Goal: Task Accomplishment & Management: Manage account settings

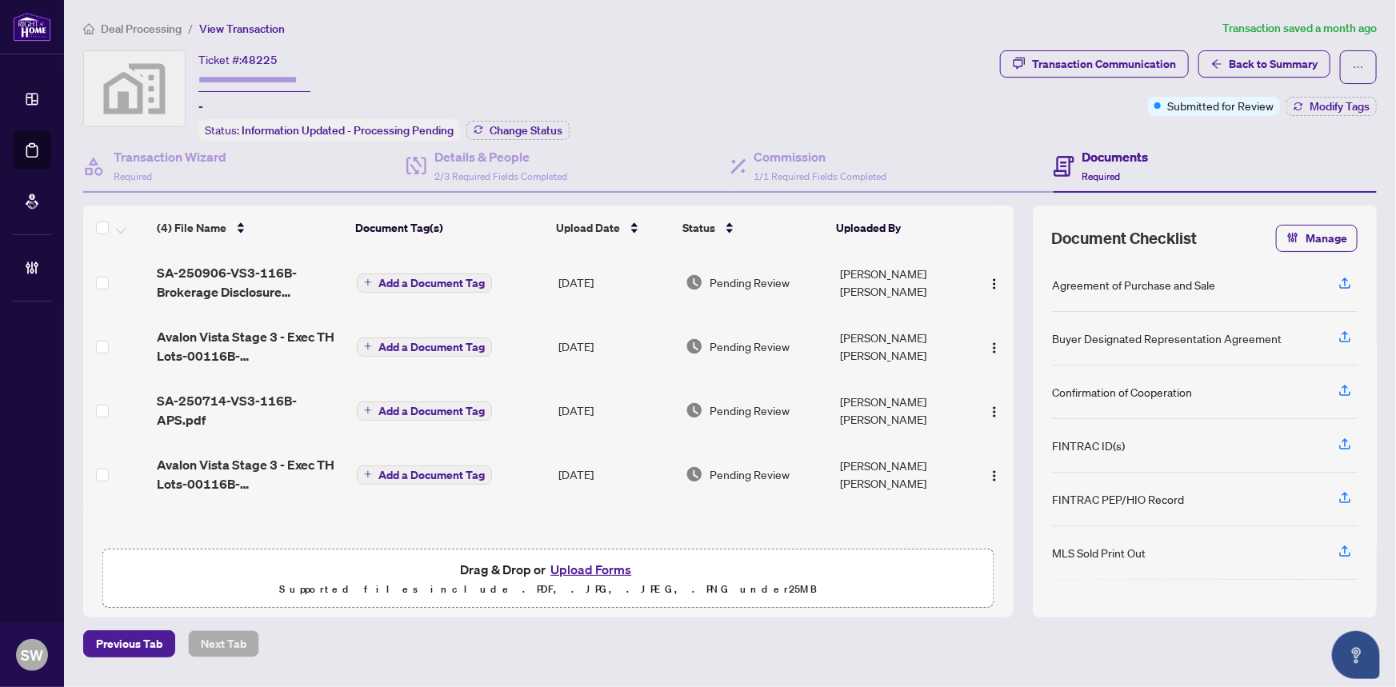
click at [154, 22] on span "Deal Processing" at bounding box center [141, 29] width 81 height 14
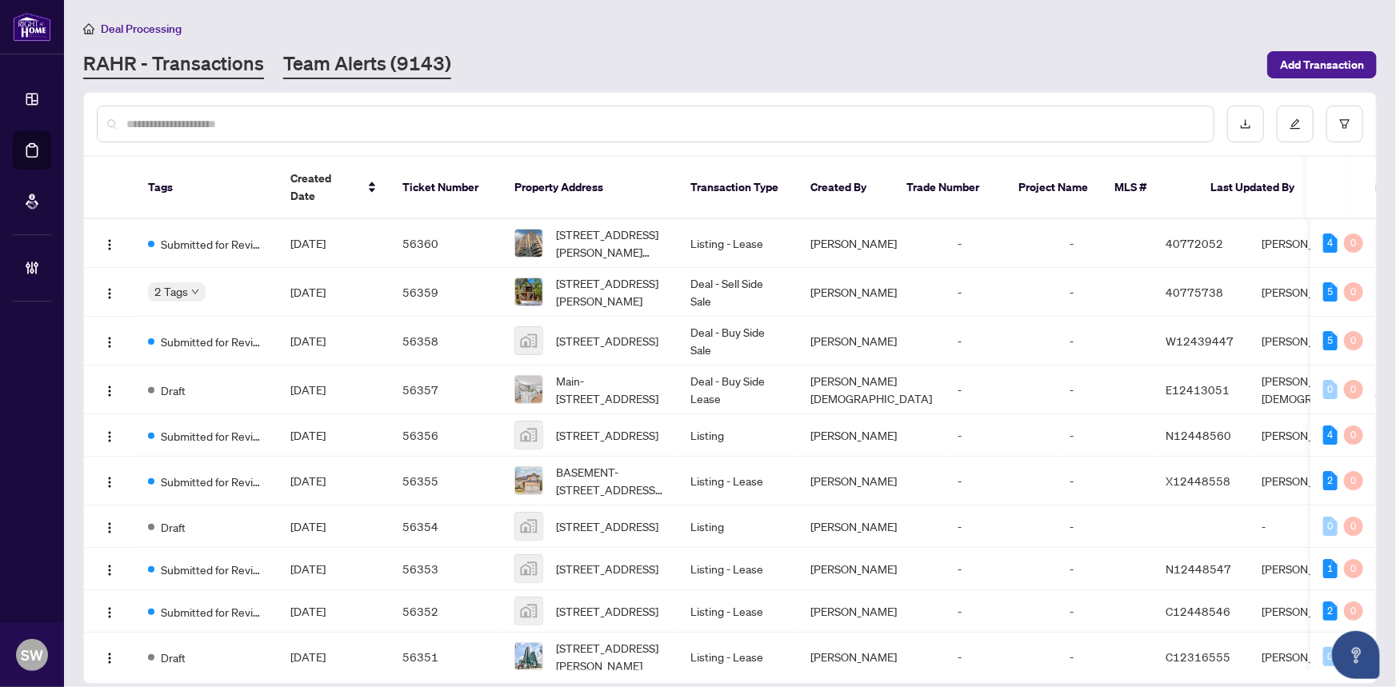
click at [323, 67] on link "Team Alerts (9143)" at bounding box center [367, 64] width 168 height 29
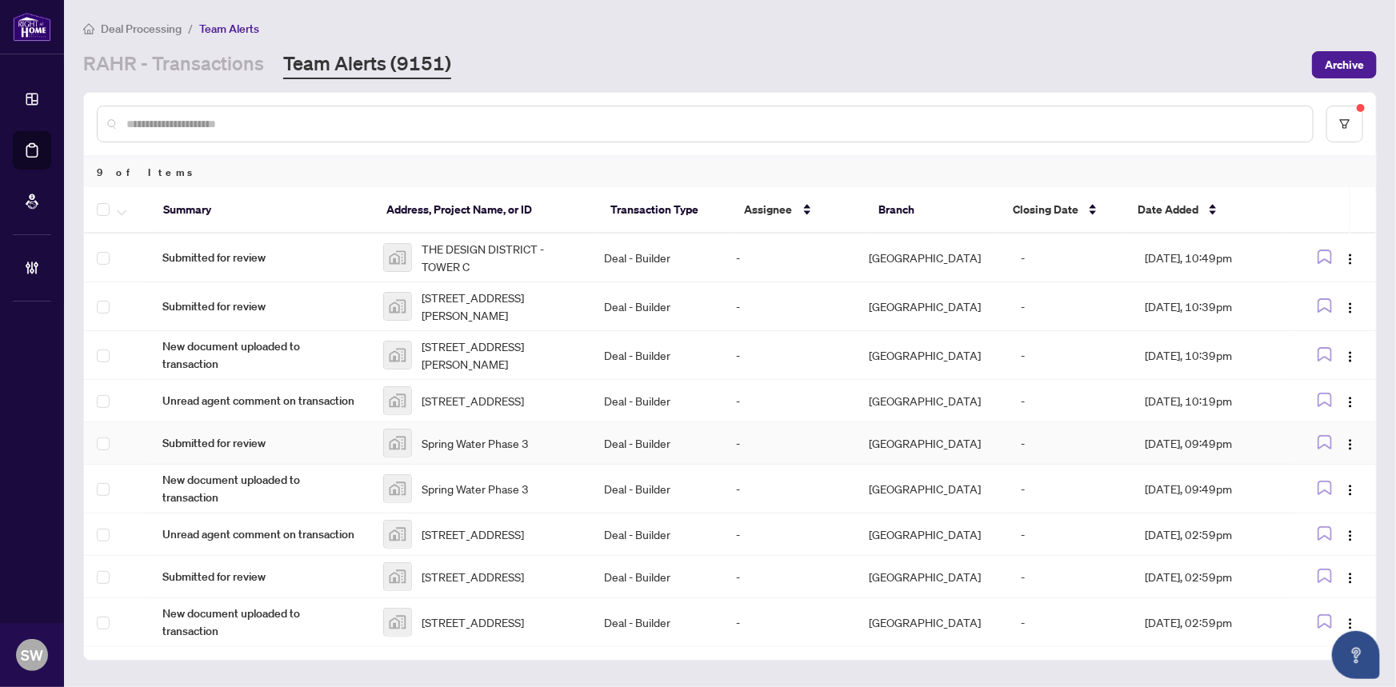
scroll to position [6, 0]
click at [322, 626] on span "New document uploaded to transaction" at bounding box center [259, 622] width 195 height 35
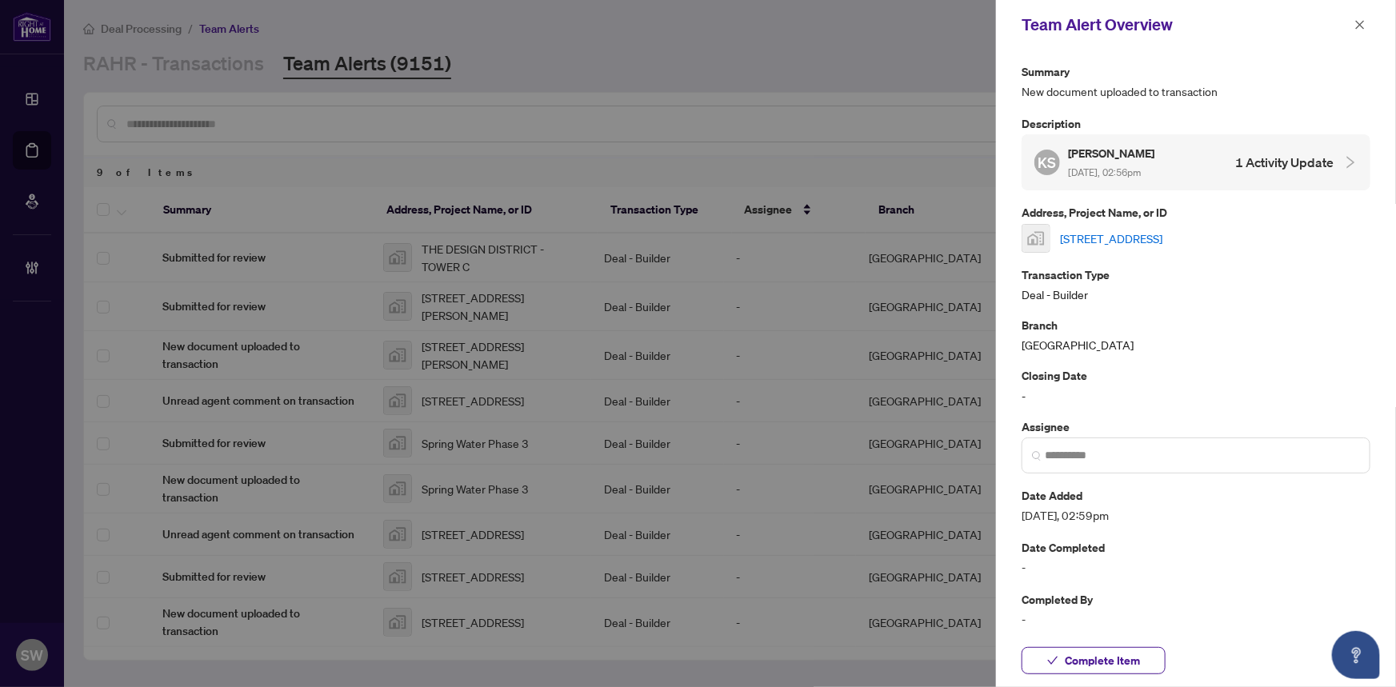
click at [1133, 238] on link "421-421 Bermondsey Way, Brampton, ON, Canada" at bounding box center [1111, 239] width 102 height 18
click at [1140, 664] on button "Complete Item" at bounding box center [1093, 660] width 144 height 27
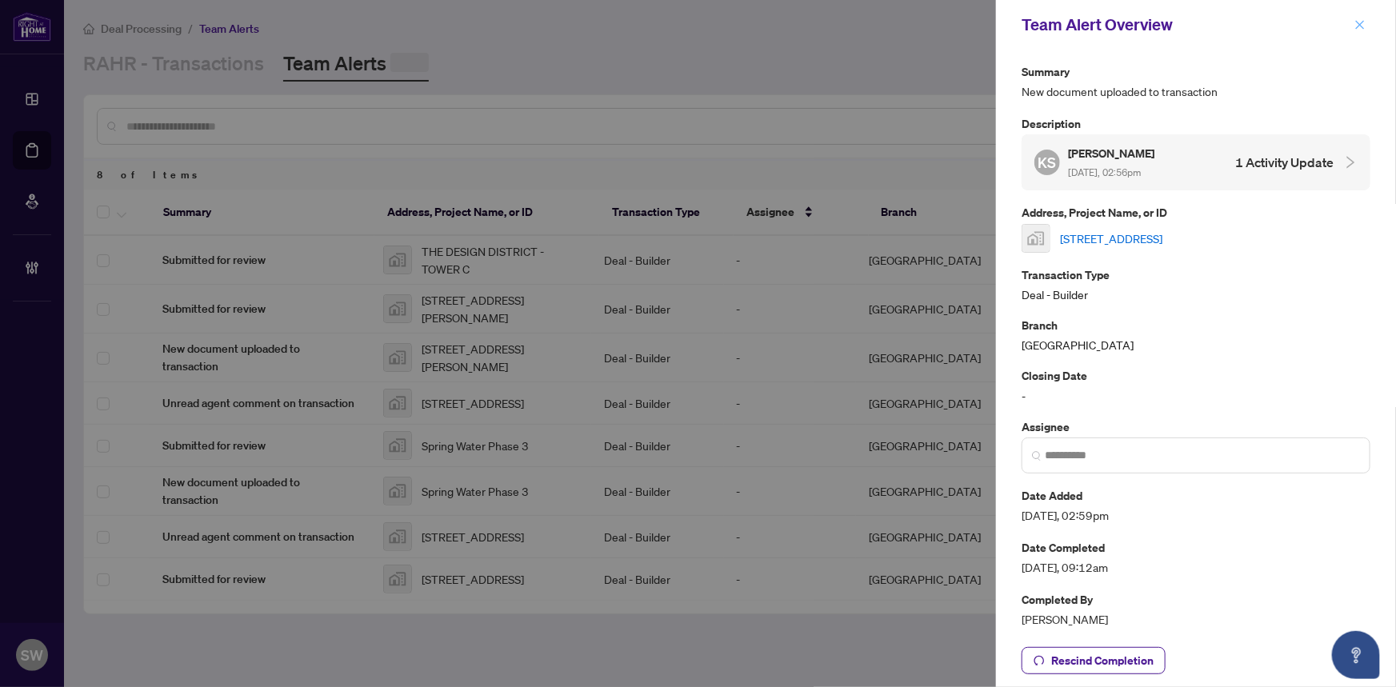
scroll to position [0, 0]
click at [1355, 20] on icon "close" at bounding box center [1359, 24] width 11 height 11
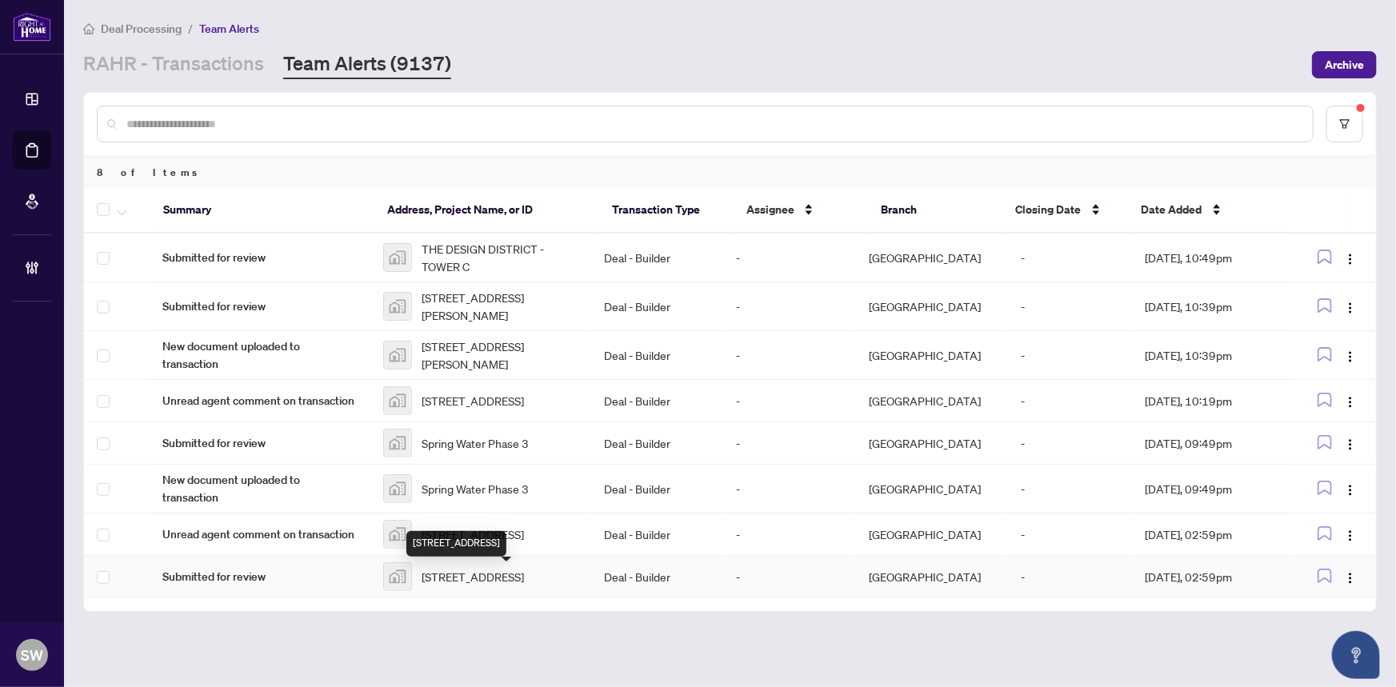
click at [471, 583] on span "421-421 Bermondsey Way, Brampton, ON, Canada" at bounding box center [473, 577] width 102 height 18
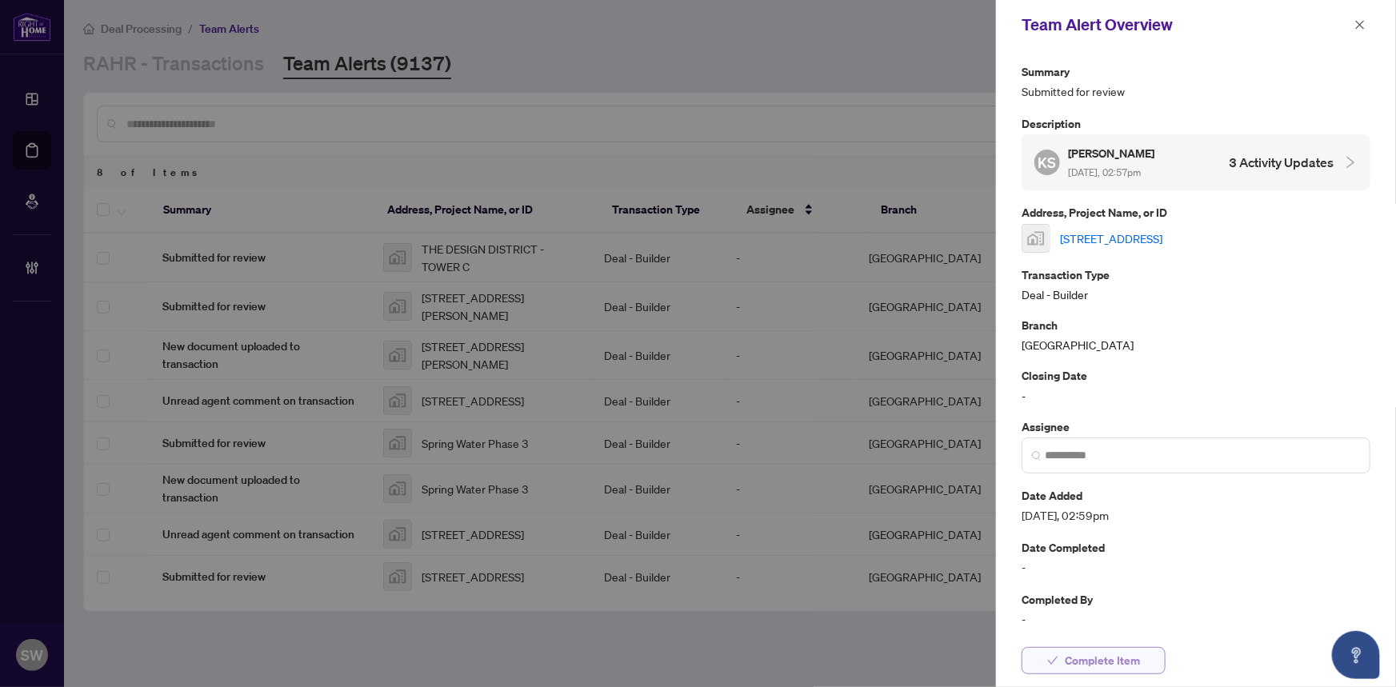
click at [1126, 661] on span "Complete Item" at bounding box center [1102, 661] width 75 height 26
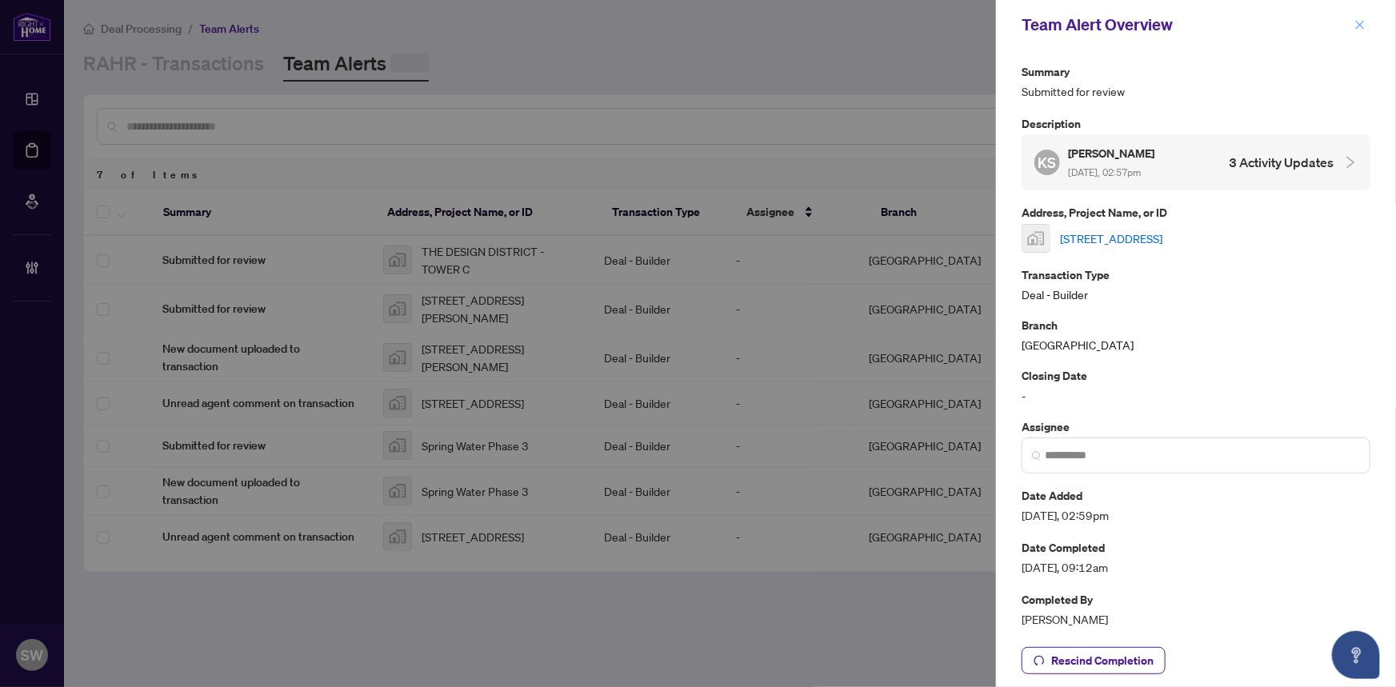
click at [1360, 16] on span "button" at bounding box center [1359, 25] width 11 height 26
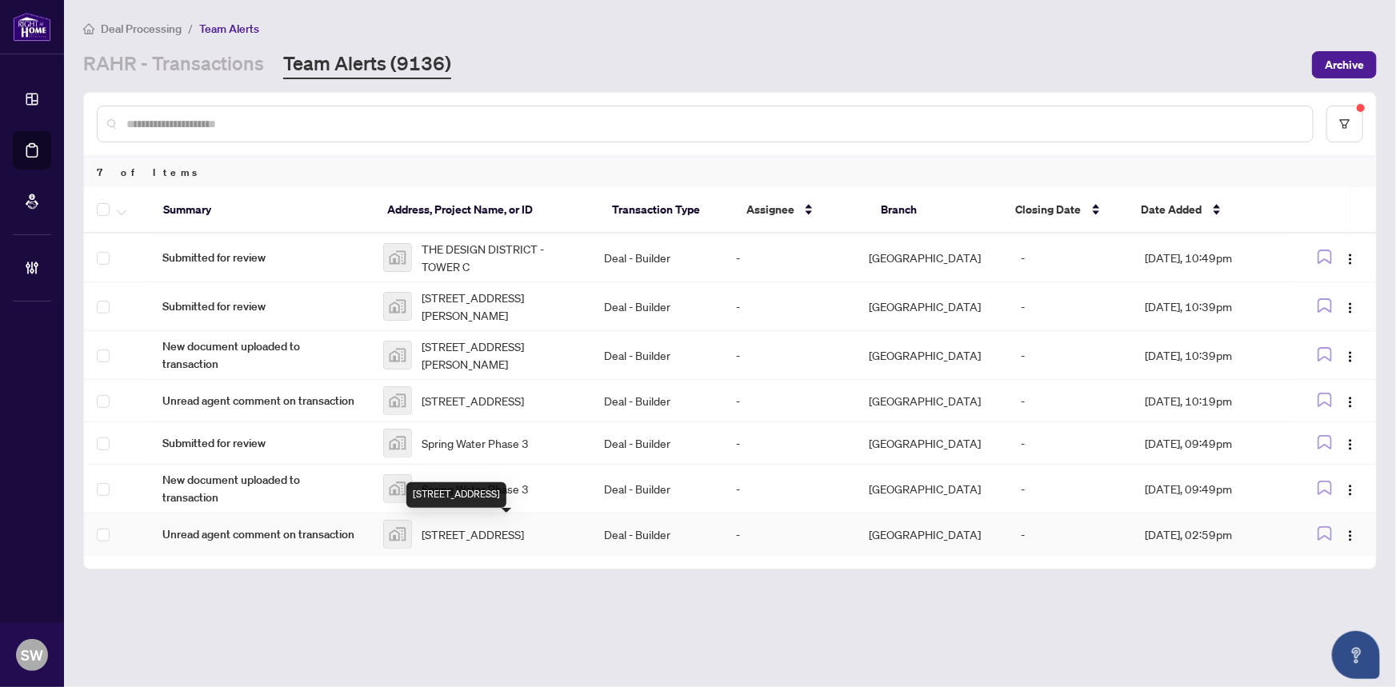
click at [479, 525] on span "421-421 Bermondsey Way, Brampton, ON, Canada" at bounding box center [473, 534] width 102 height 18
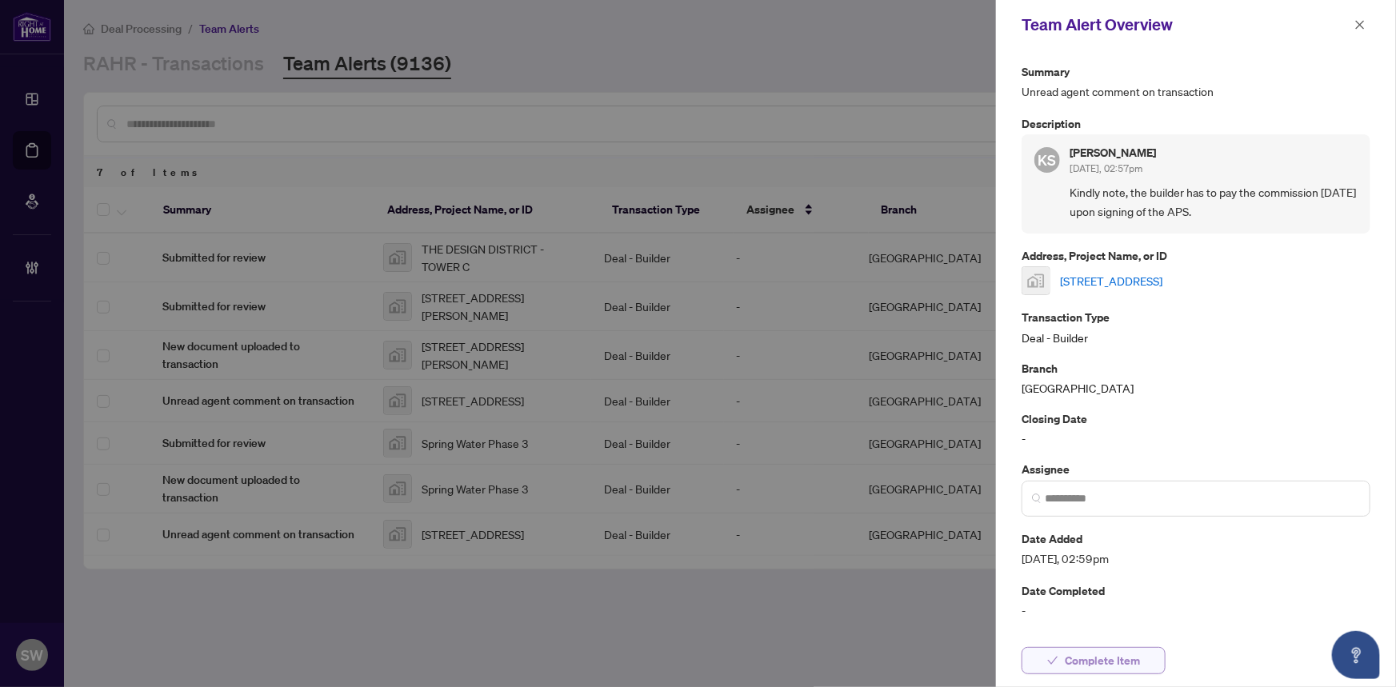
click at [1094, 655] on span "Complete Item" at bounding box center [1102, 661] width 75 height 26
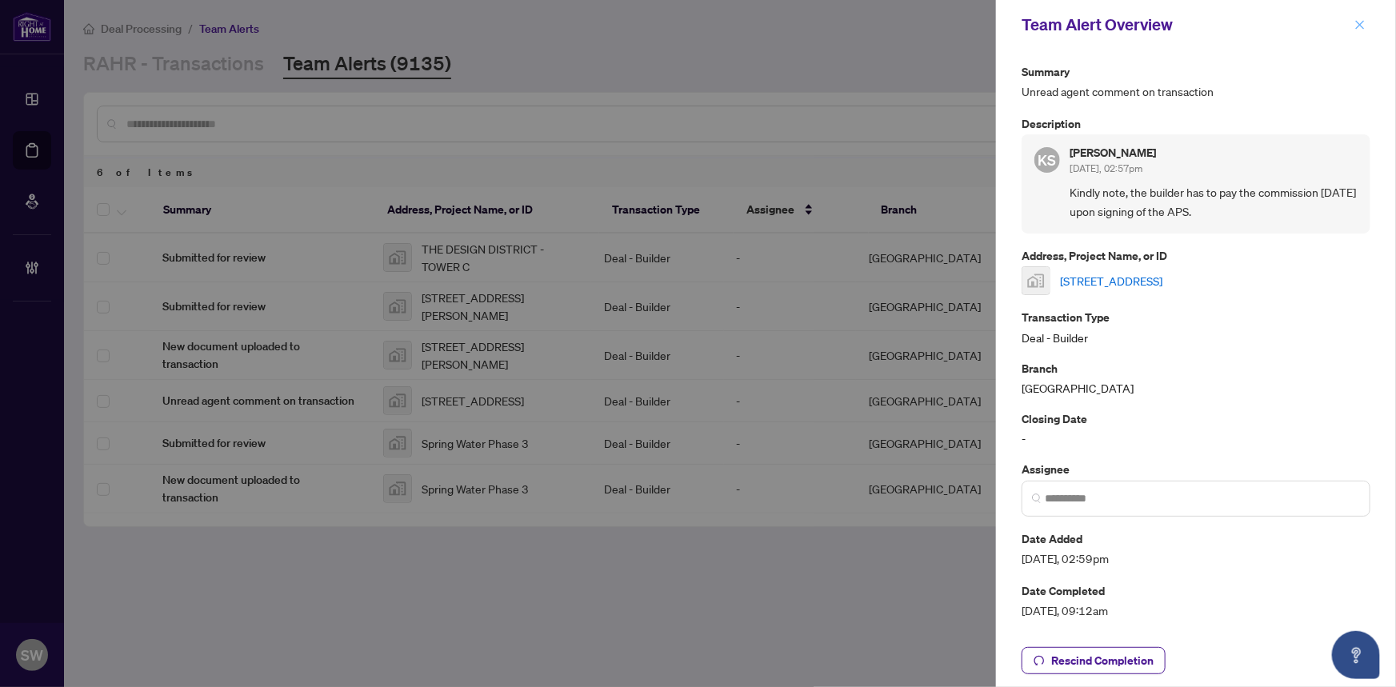
click at [1360, 23] on icon "close" at bounding box center [1359, 24] width 11 height 11
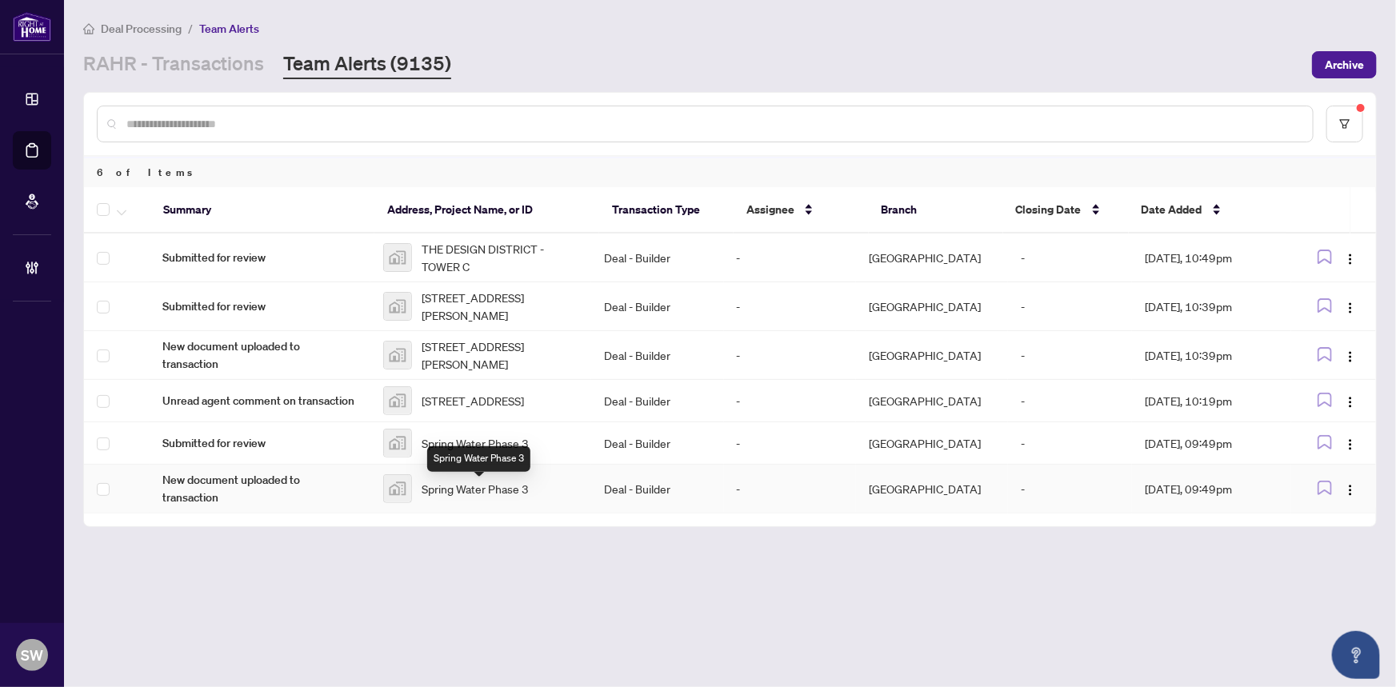
click at [475, 488] on span "Spring Water Phase 3" at bounding box center [475, 489] width 107 height 18
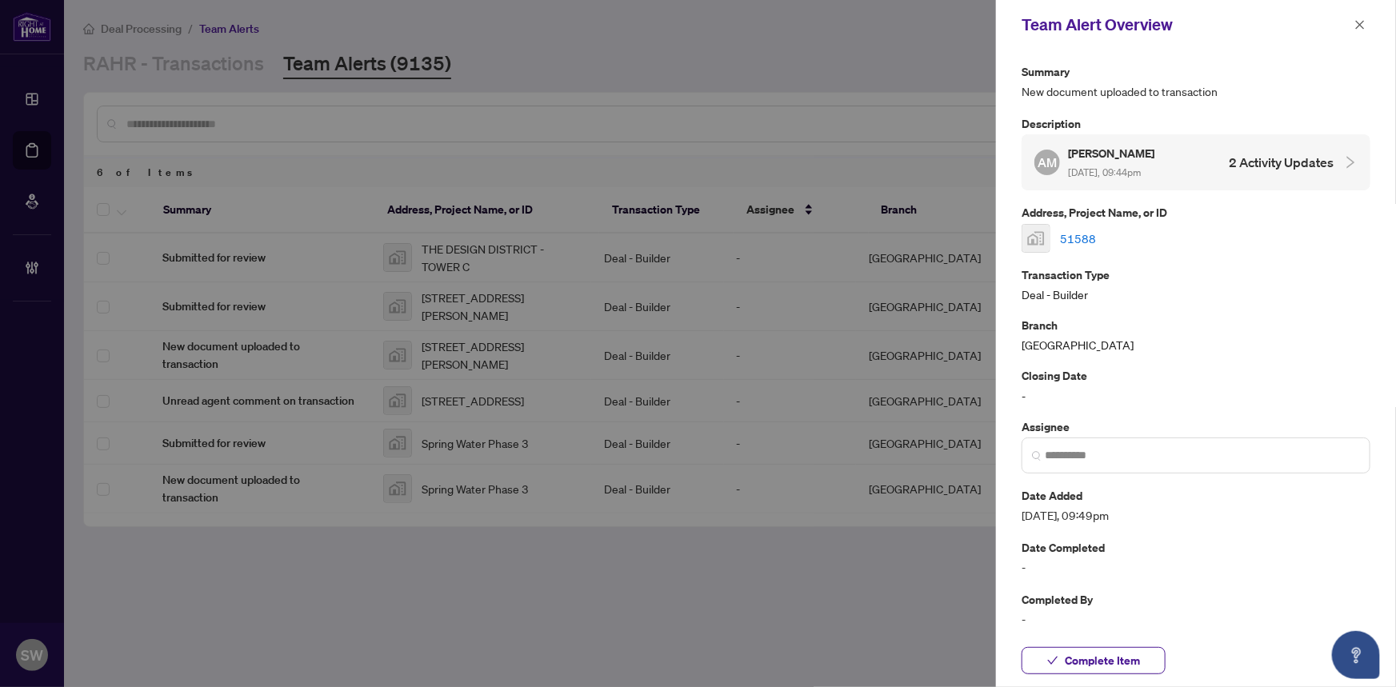
click at [1072, 234] on link "51588" at bounding box center [1078, 239] width 36 height 18
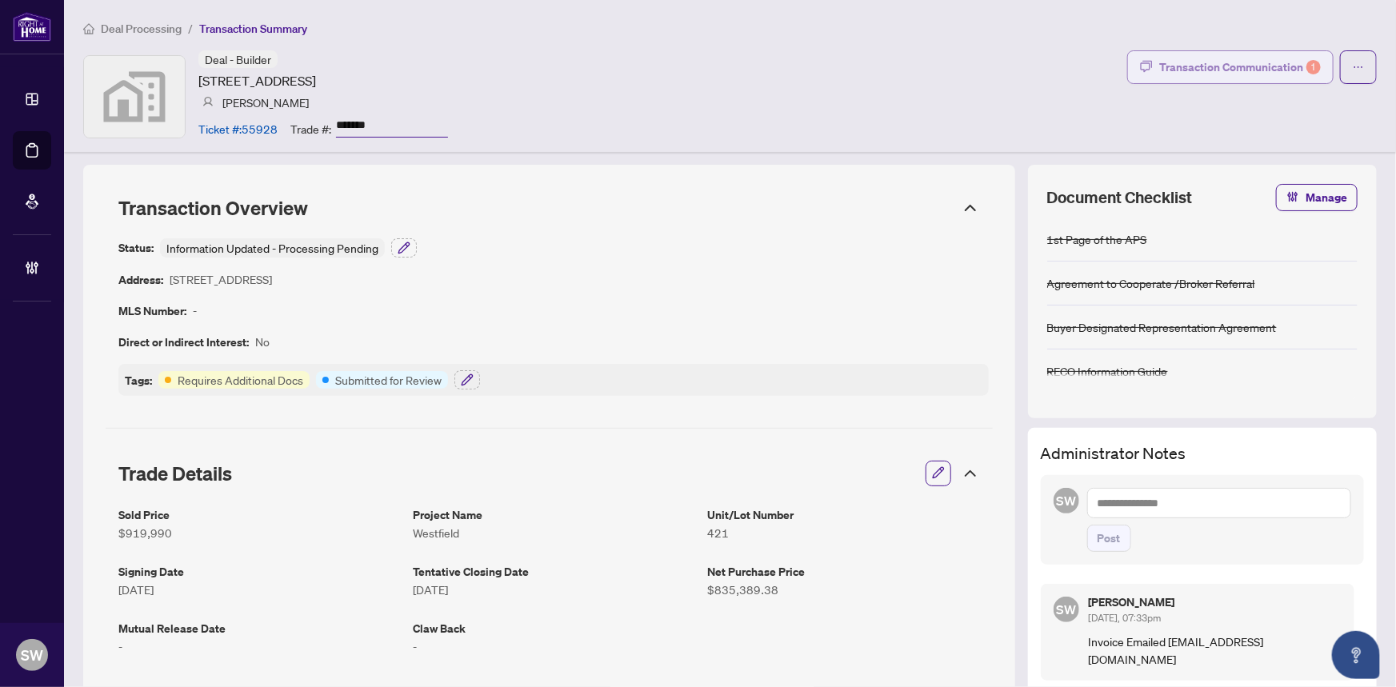
click at [1173, 72] on div "Transaction Communication 1" at bounding box center [1240, 67] width 162 height 26
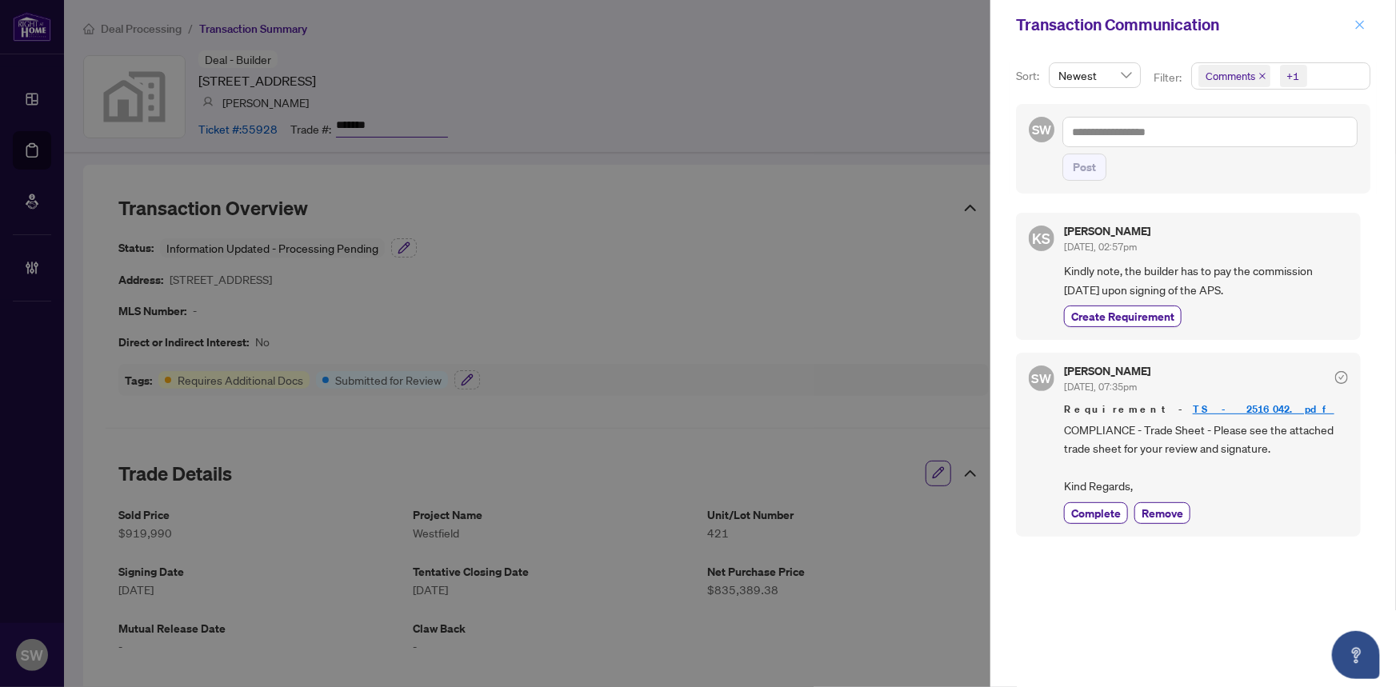
click at [1359, 20] on icon "close" at bounding box center [1359, 24] width 11 height 11
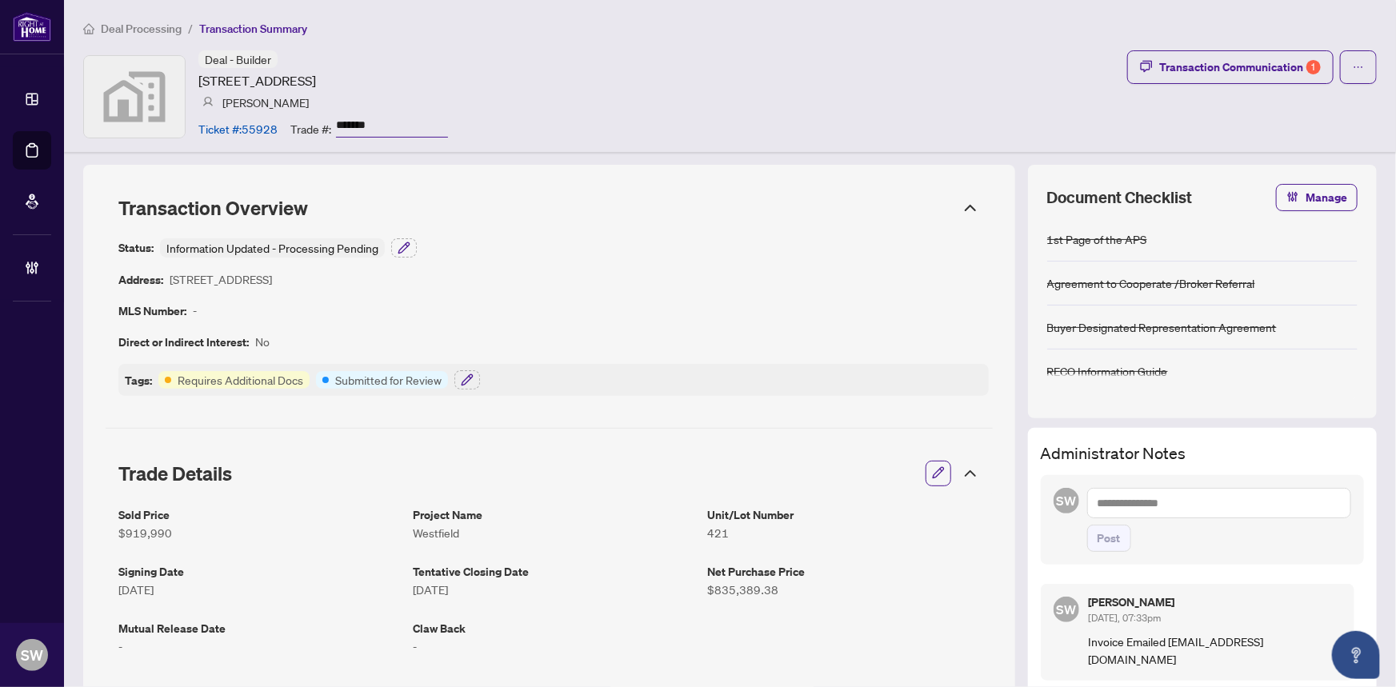
click at [367, 127] on input "*******" at bounding box center [392, 125] width 112 height 23
click at [965, 207] on icon at bounding box center [970, 208] width 10 height 5
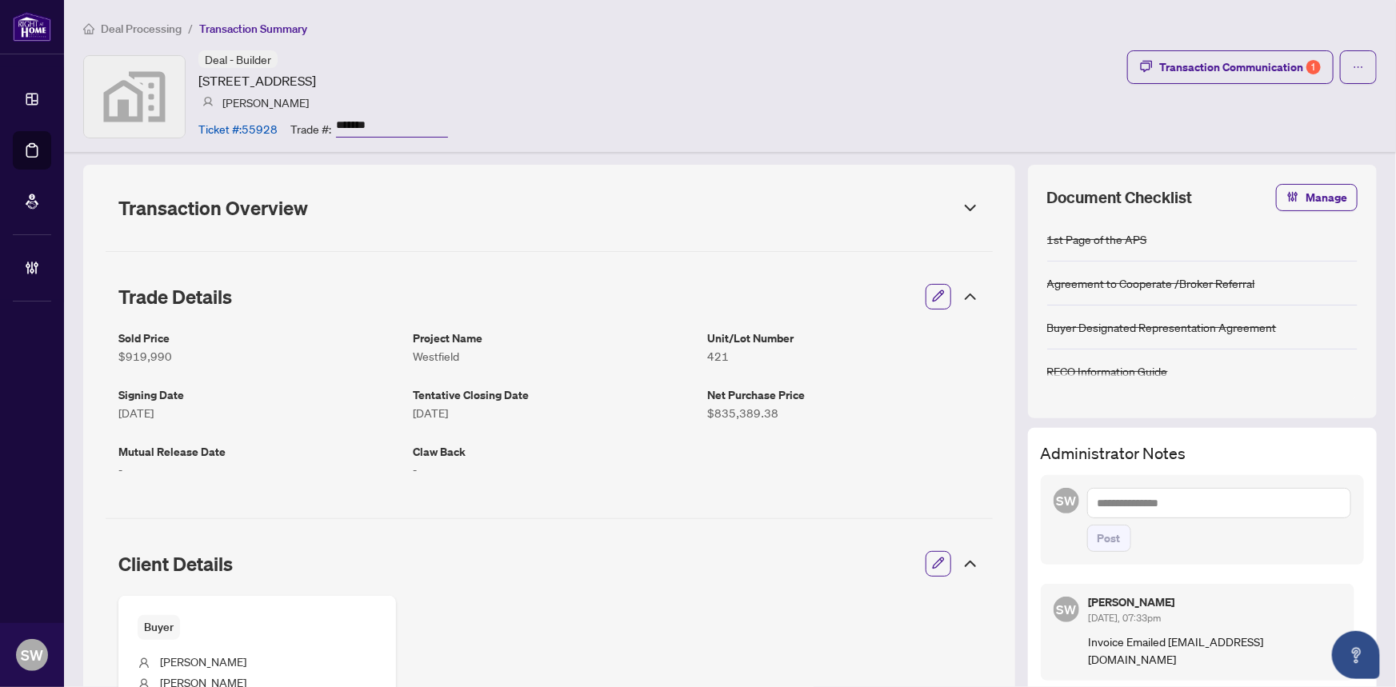
click at [961, 288] on icon at bounding box center [970, 296] width 19 height 19
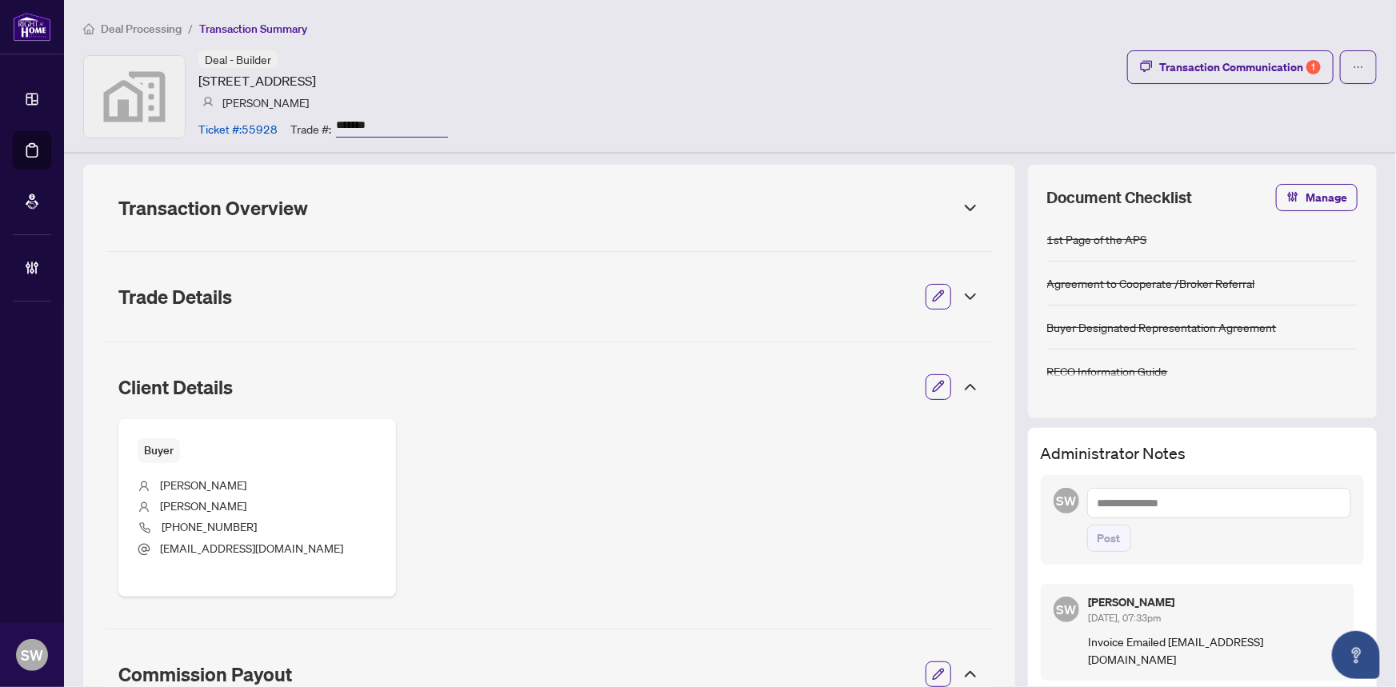
click at [965, 385] on icon at bounding box center [970, 387] width 10 height 5
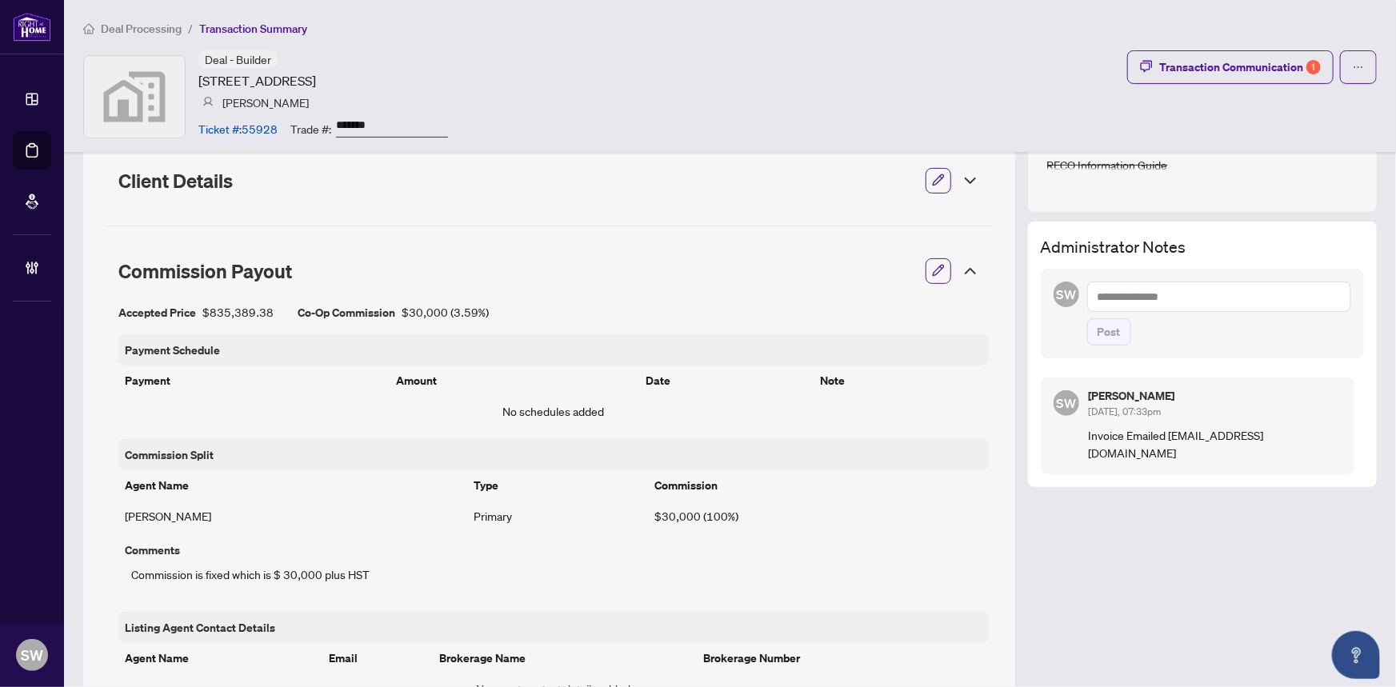
scroll to position [290, 0]
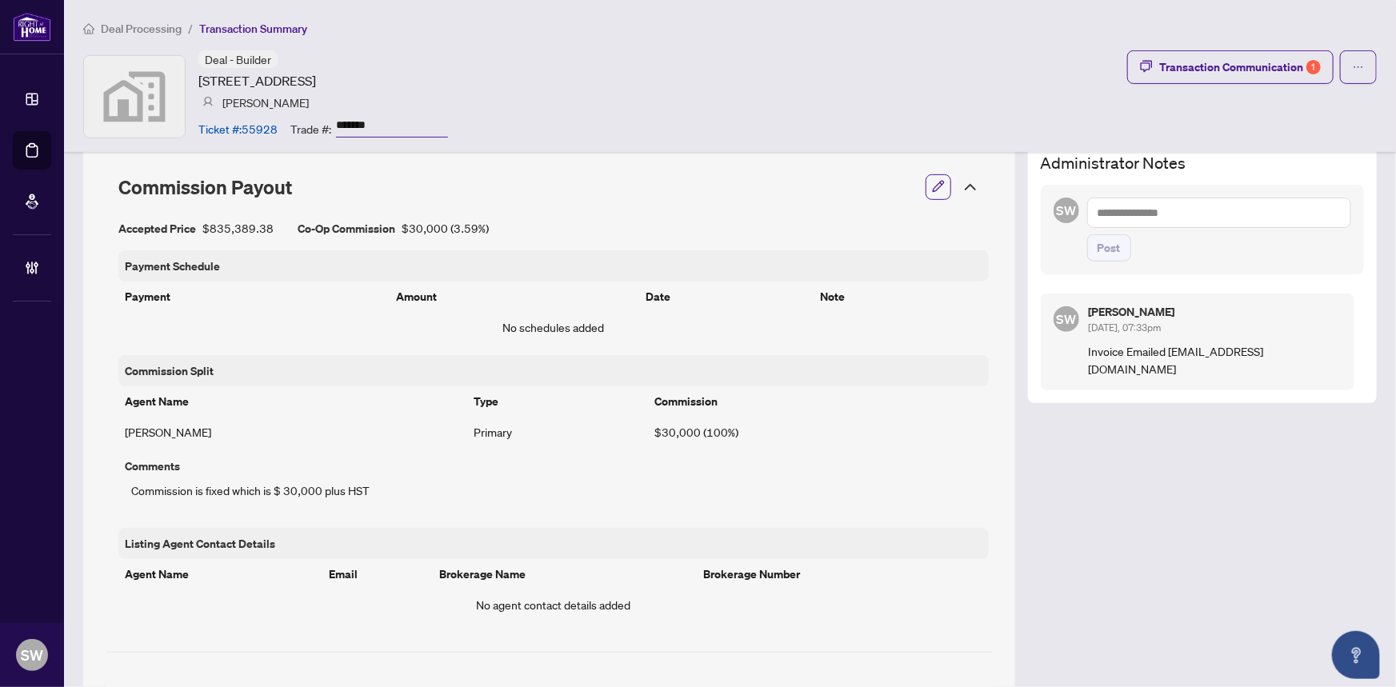
click at [965, 185] on icon at bounding box center [970, 187] width 10 height 5
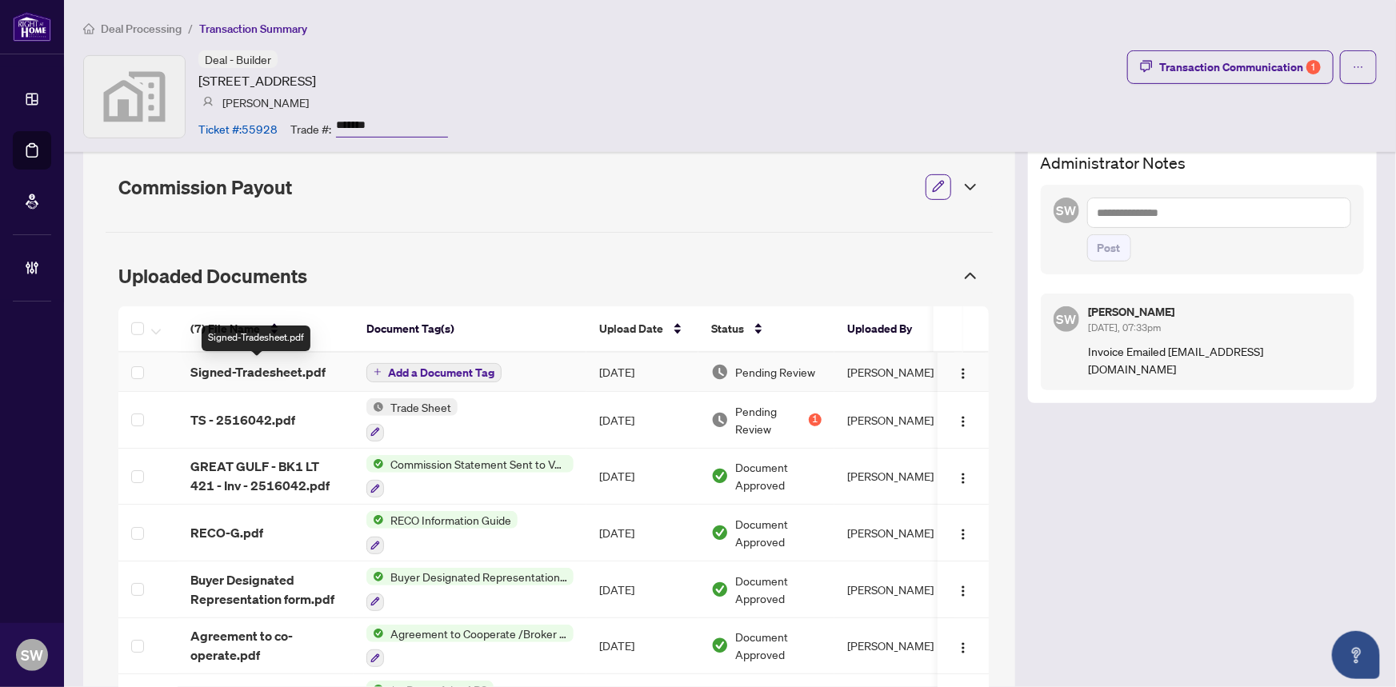
click at [254, 367] on span "Signed-Tradesheet.pdf" at bounding box center [257, 371] width 135 height 19
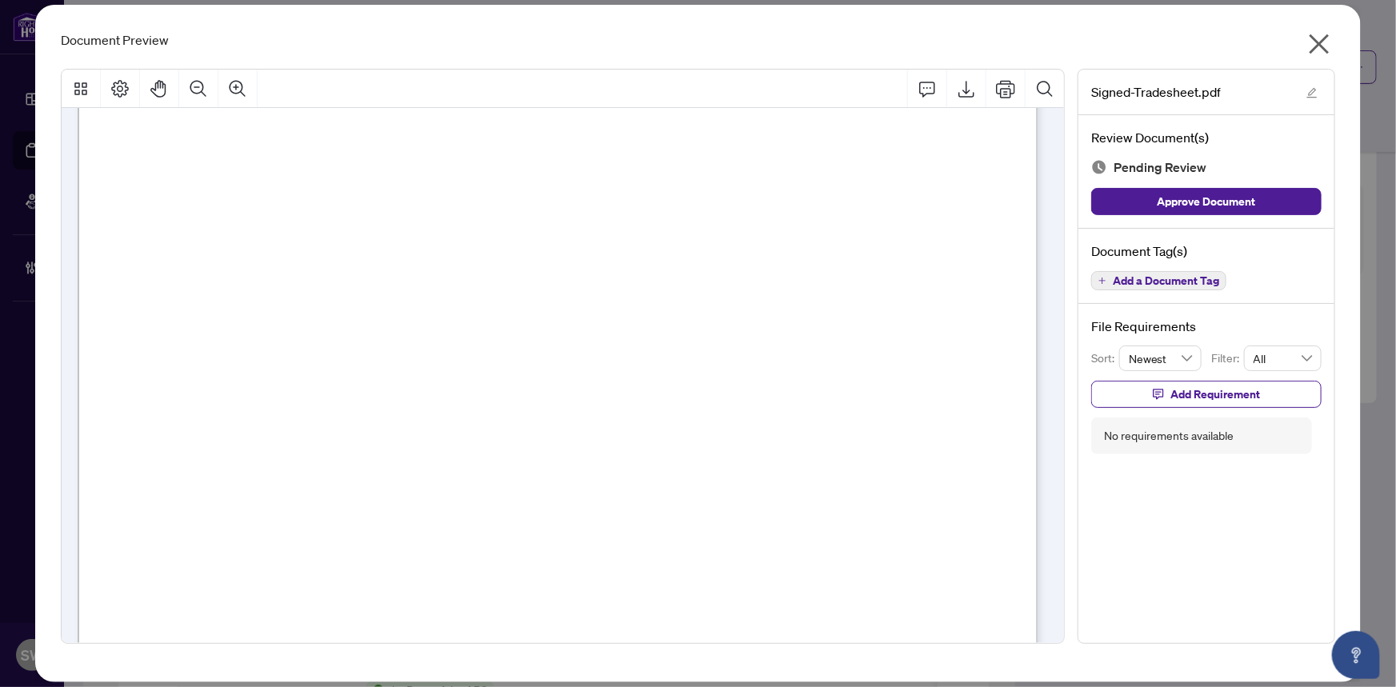
scroll to position [436, 0]
click at [1157, 278] on span "Add a Document Tag" at bounding box center [1166, 280] width 106 height 11
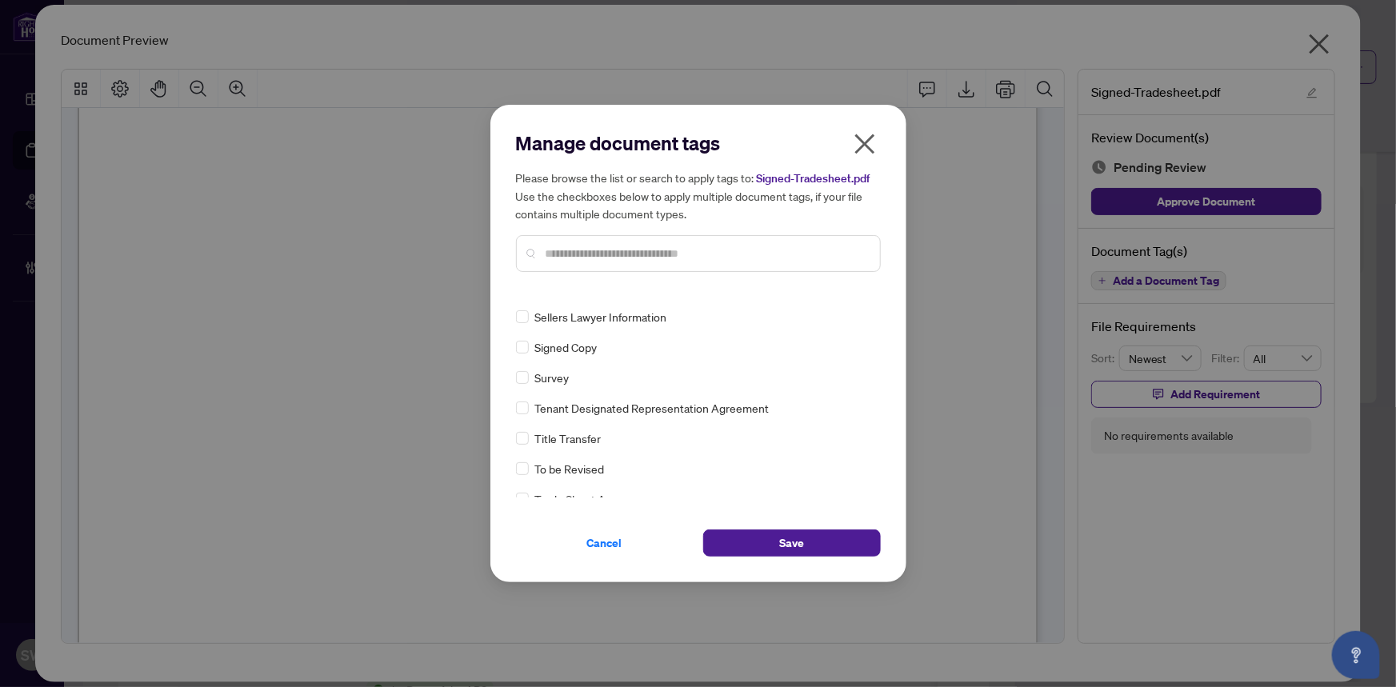
scroll to position [0, 0]
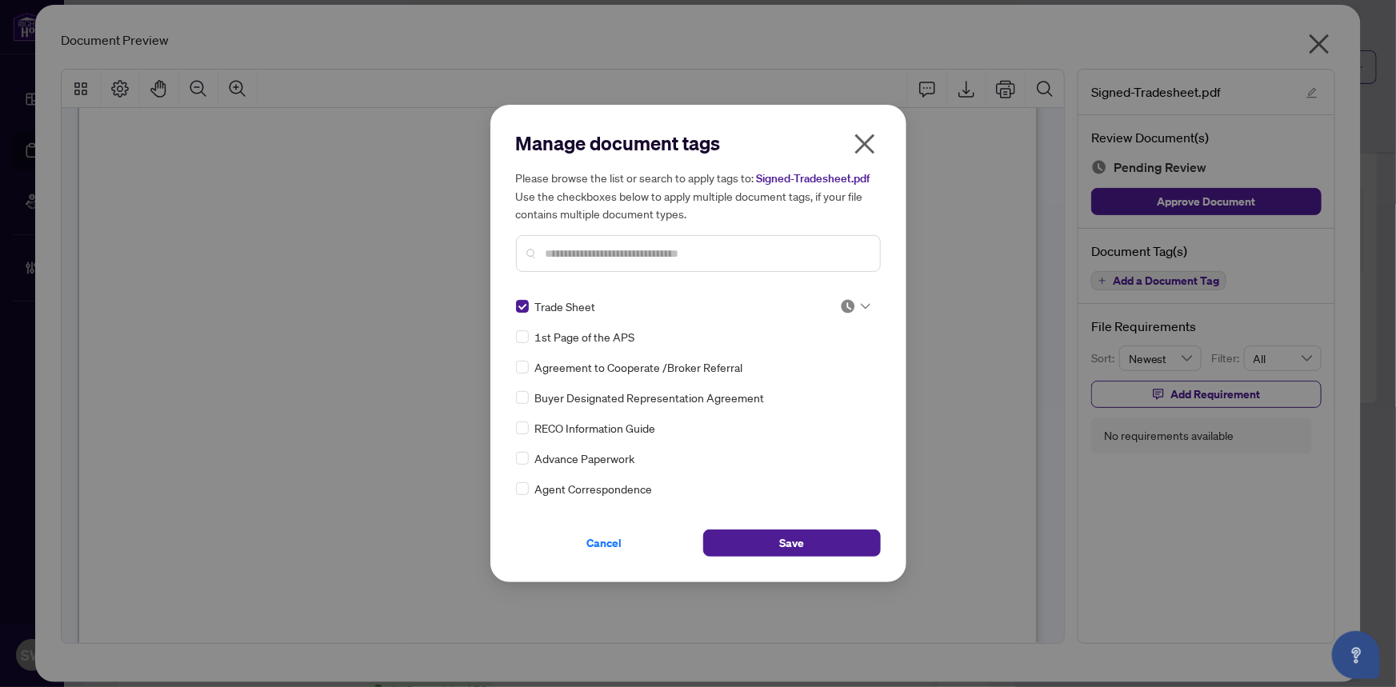
click at [854, 305] on div at bounding box center [855, 306] width 30 height 16
click at [793, 383] on div "Approved" at bounding box center [802, 385] width 102 height 18
click at [848, 546] on button "Save" at bounding box center [792, 542] width 178 height 27
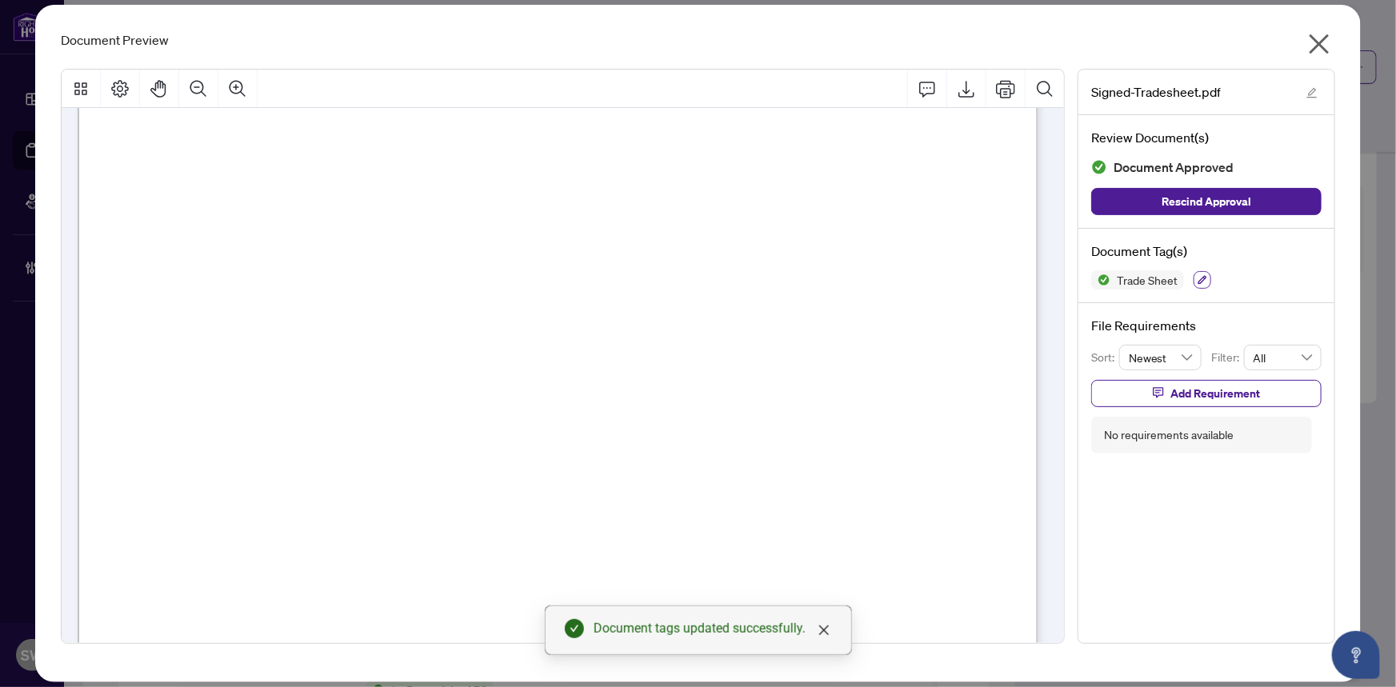
click at [1200, 278] on icon "button" at bounding box center [1202, 280] width 10 height 10
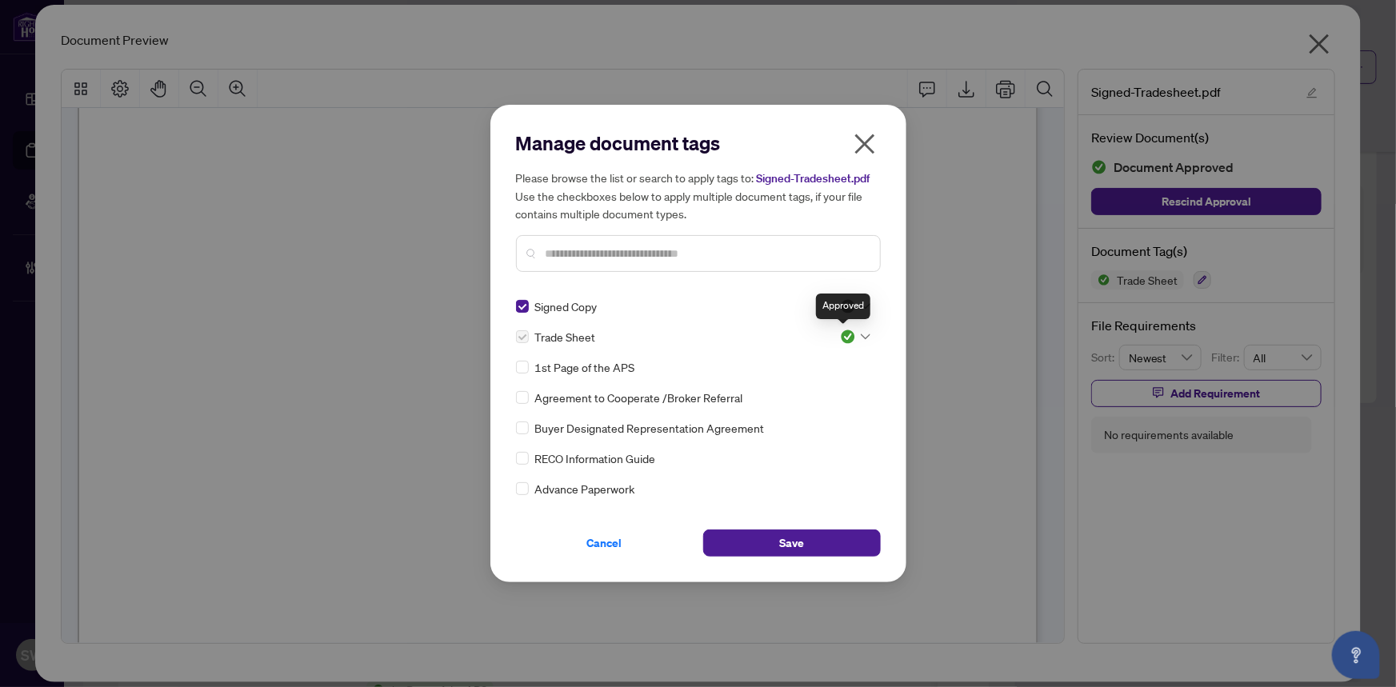
click at [848, 302] on div "Approved" at bounding box center [843, 307] width 54 height 26
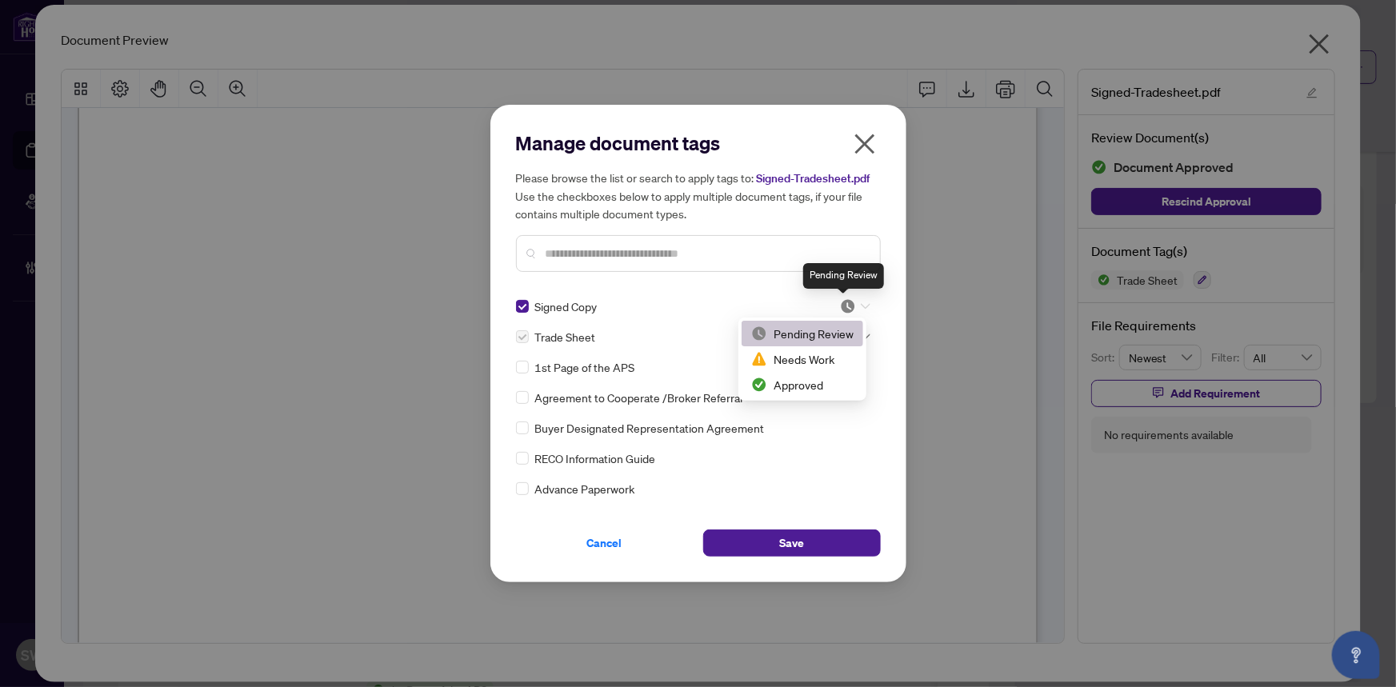
click at [841, 300] on img at bounding box center [848, 306] width 16 height 16
click at [807, 390] on div "Approved" at bounding box center [802, 385] width 102 height 18
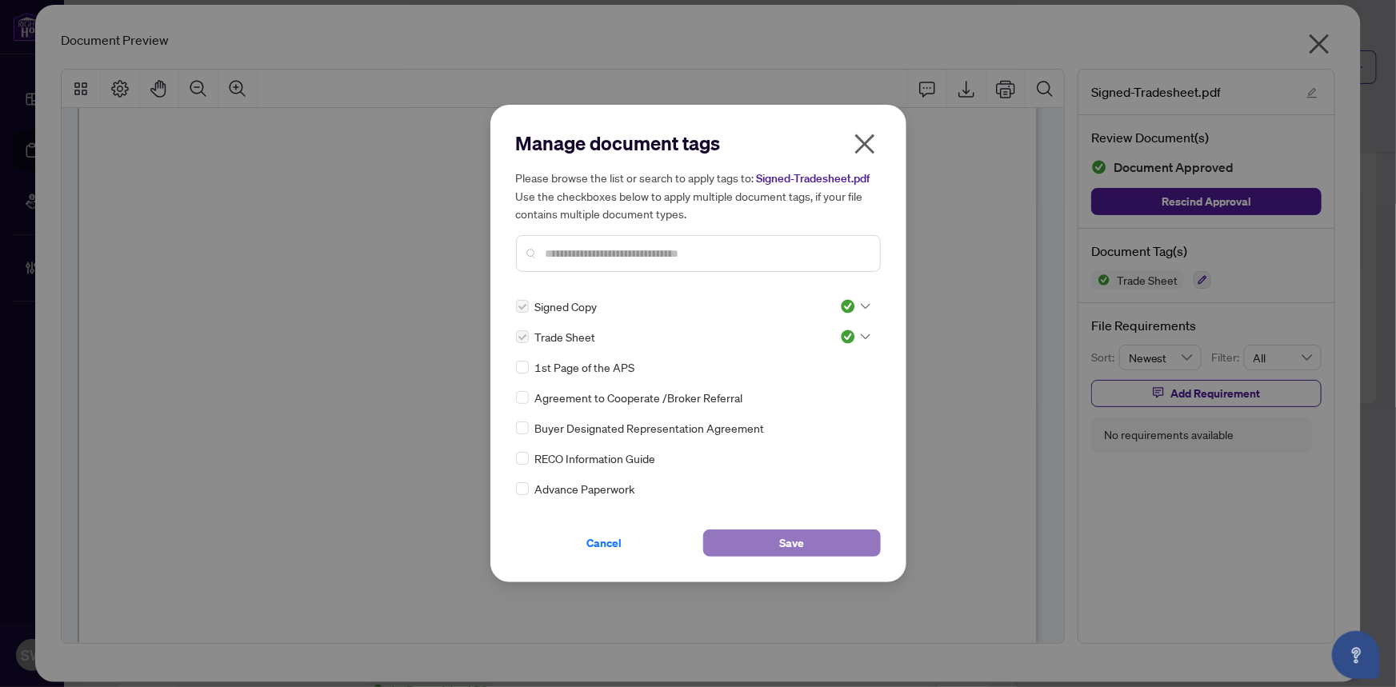
click at [803, 541] on span "Save" at bounding box center [791, 543] width 25 height 26
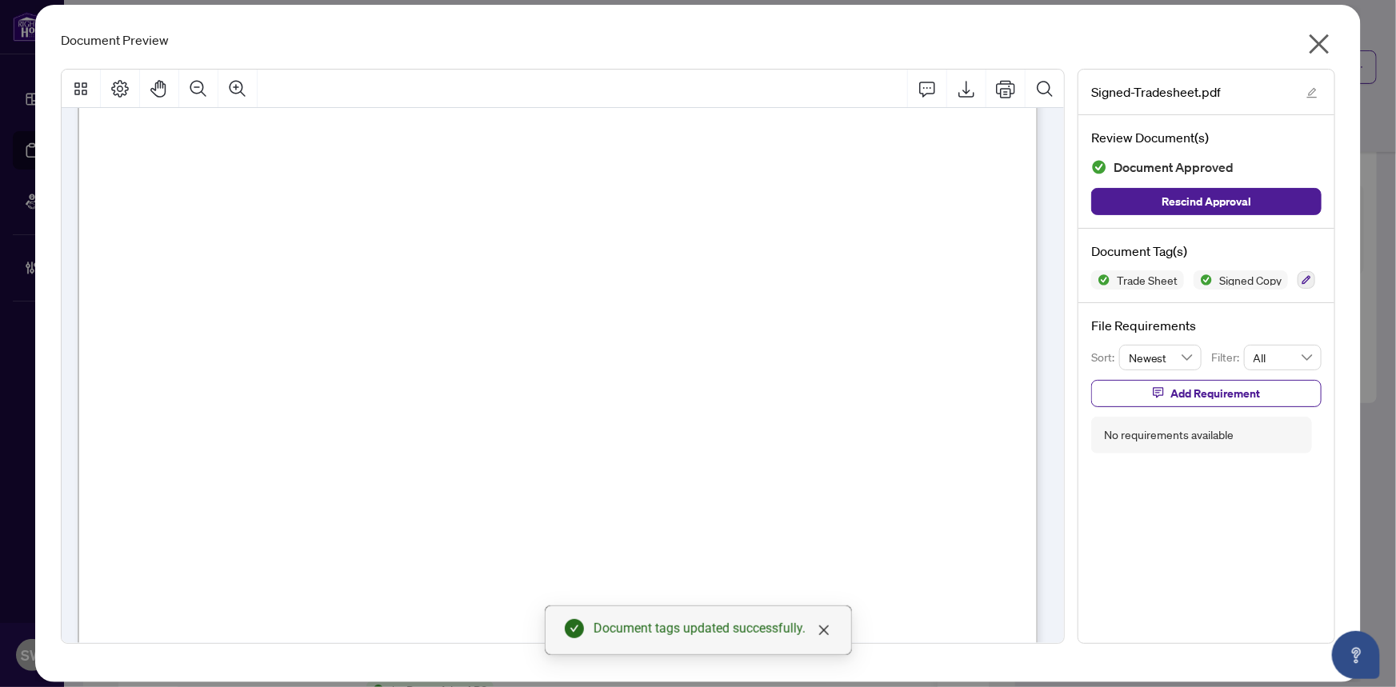
click at [1323, 45] on icon "close" at bounding box center [1319, 44] width 26 height 26
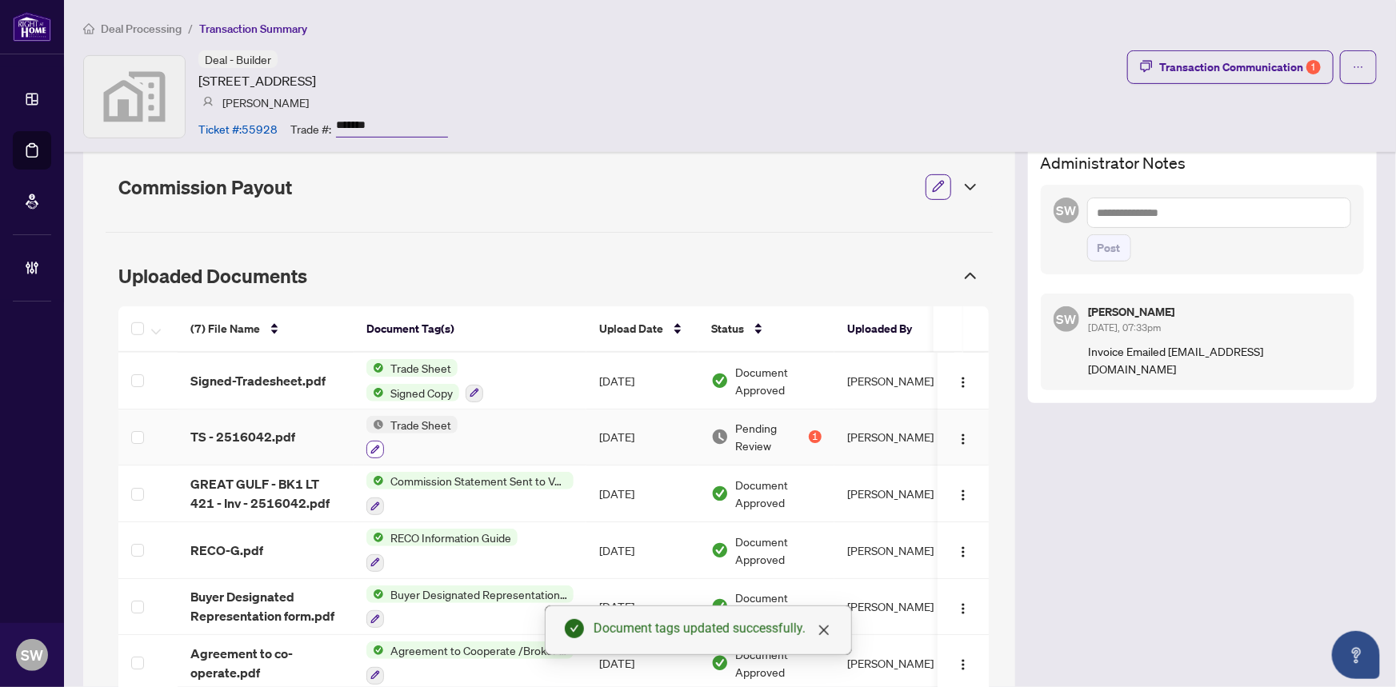
click at [372, 446] on icon "button" at bounding box center [375, 450] width 10 height 10
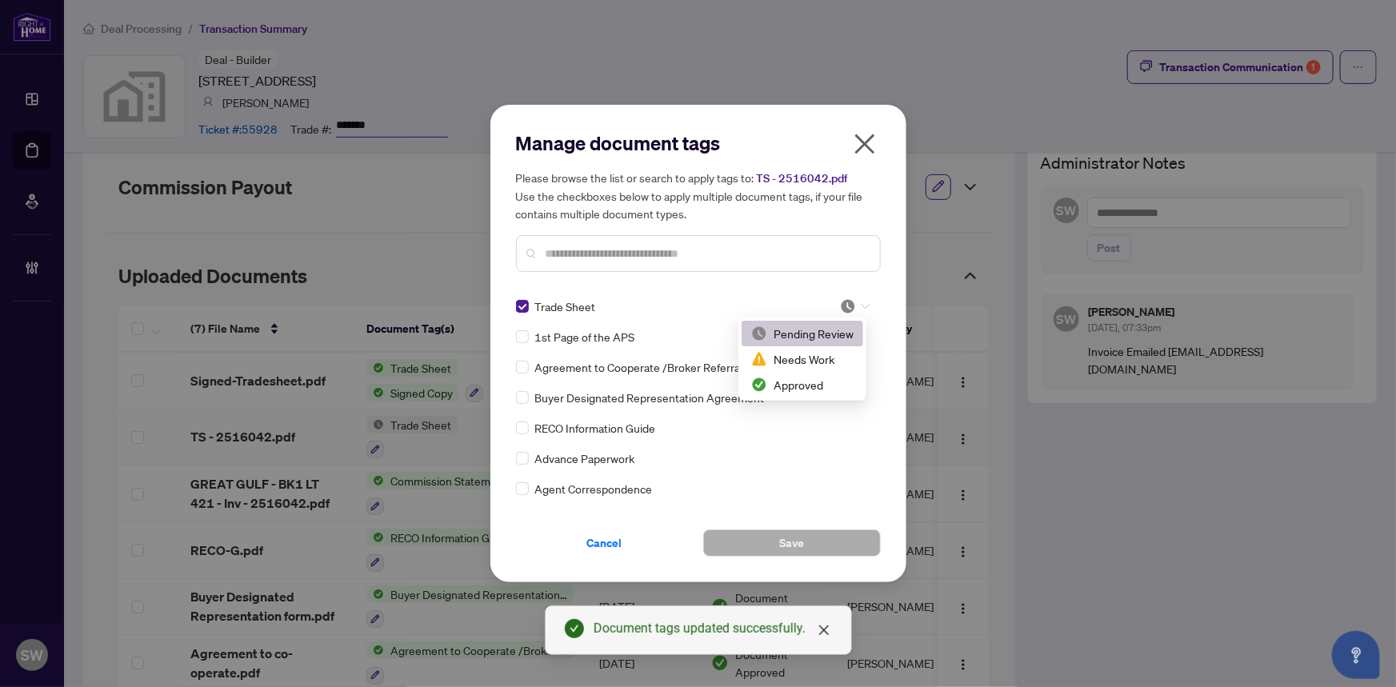
click at [861, 304] on icon at bounding box center [866, 306] width 10 height 6
click at [801, 382] on div "Approved" at bounding box center [802, 385] width 102 height 18
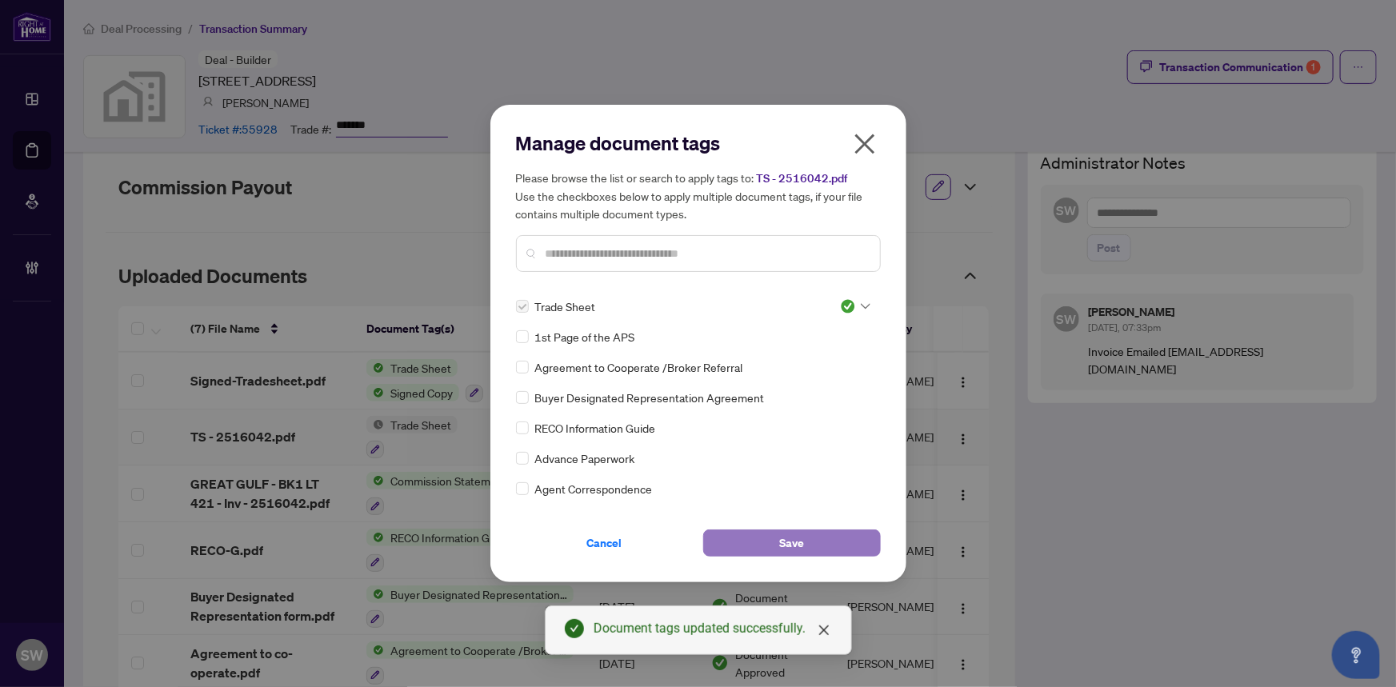
click at [773, 541] on button "Save" at bounding box center [792, 542] width 178 height 27
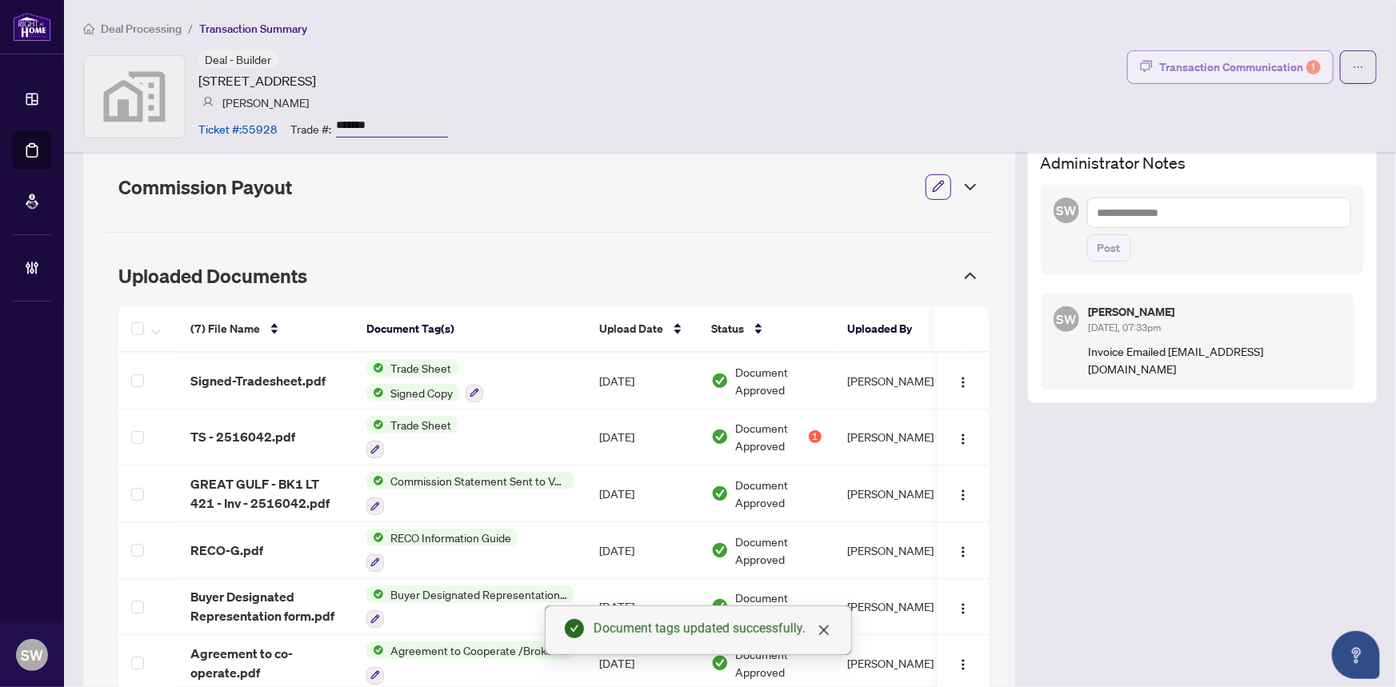
click at [1220, 63] on div "Transaction Communication 1" at bounding box center [1240, 67] width 162 height 26
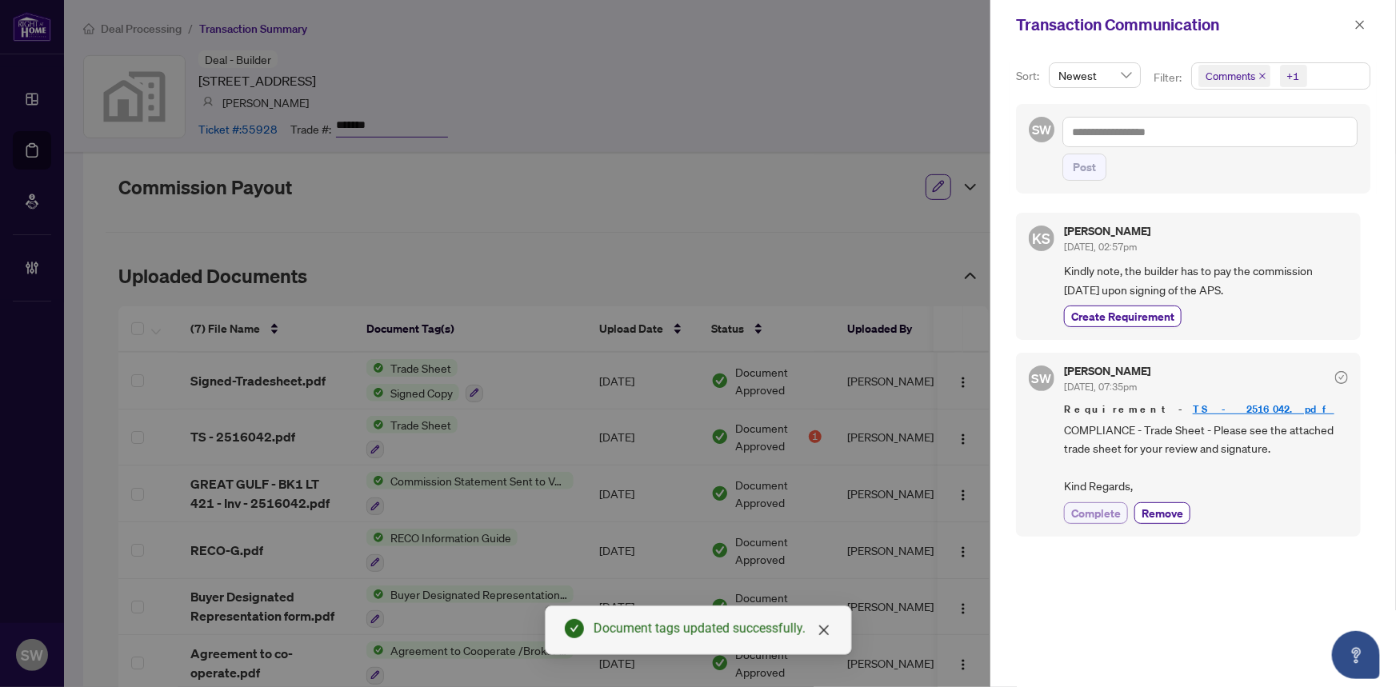
click at [1100, 509] on span "Complete" at bounding box center [1096, 513] width 50 height 17
click at [1356, 23] on icon "close" at bounding box center [1359, 24] width 11 height 11
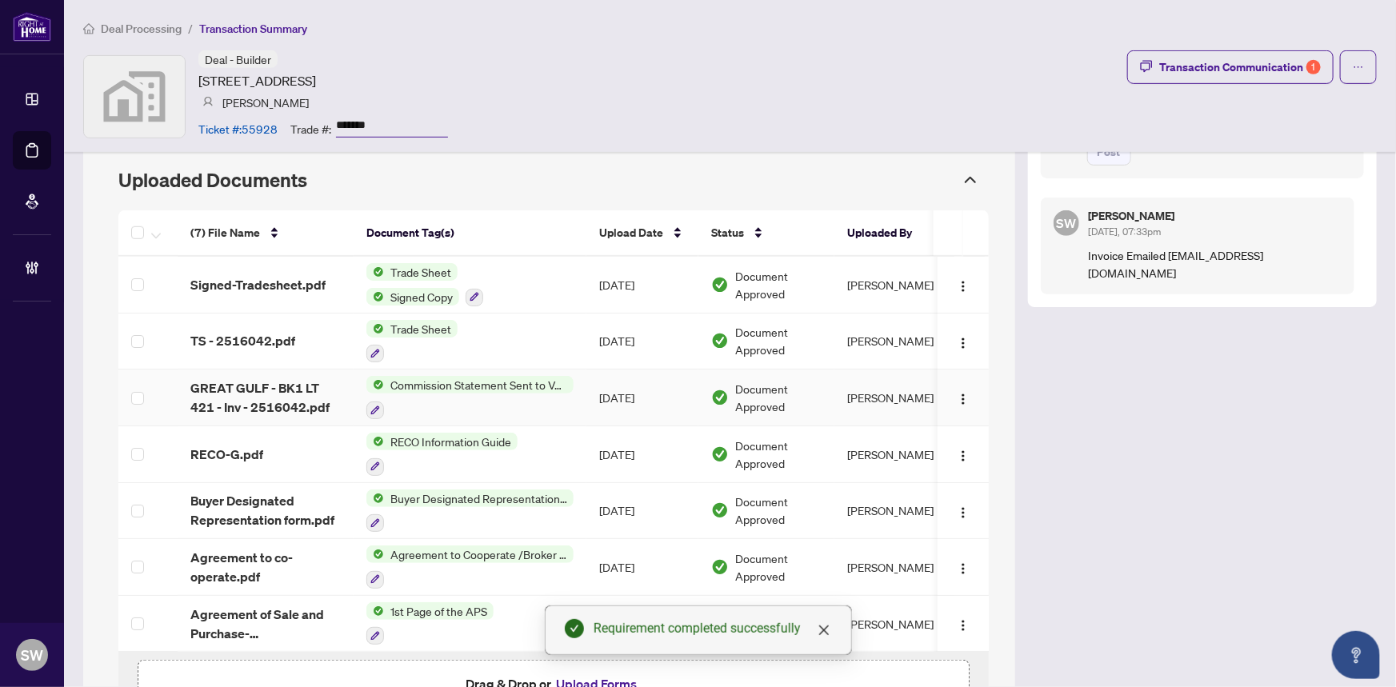
scroll to position [260, 0]
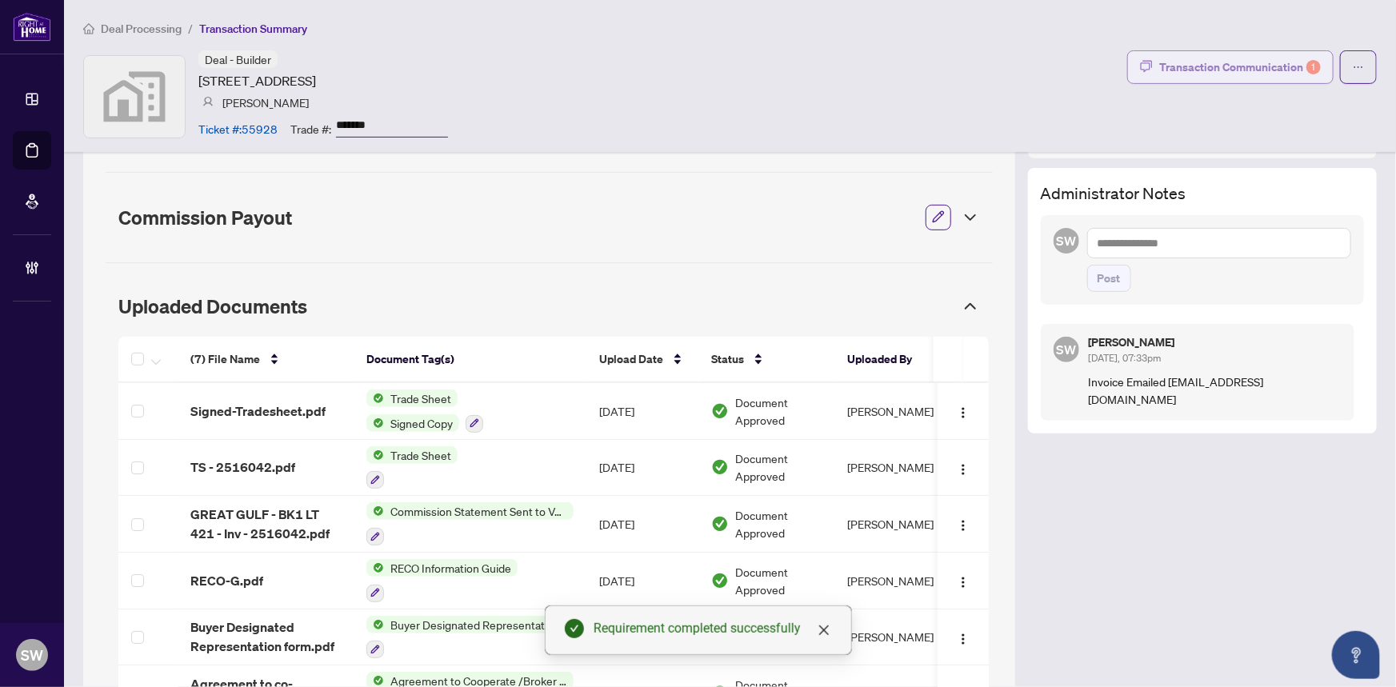
click at [1262, 66] on div "Transaction Communication 1" at bounding box center [1240, 67] width 162 height 26
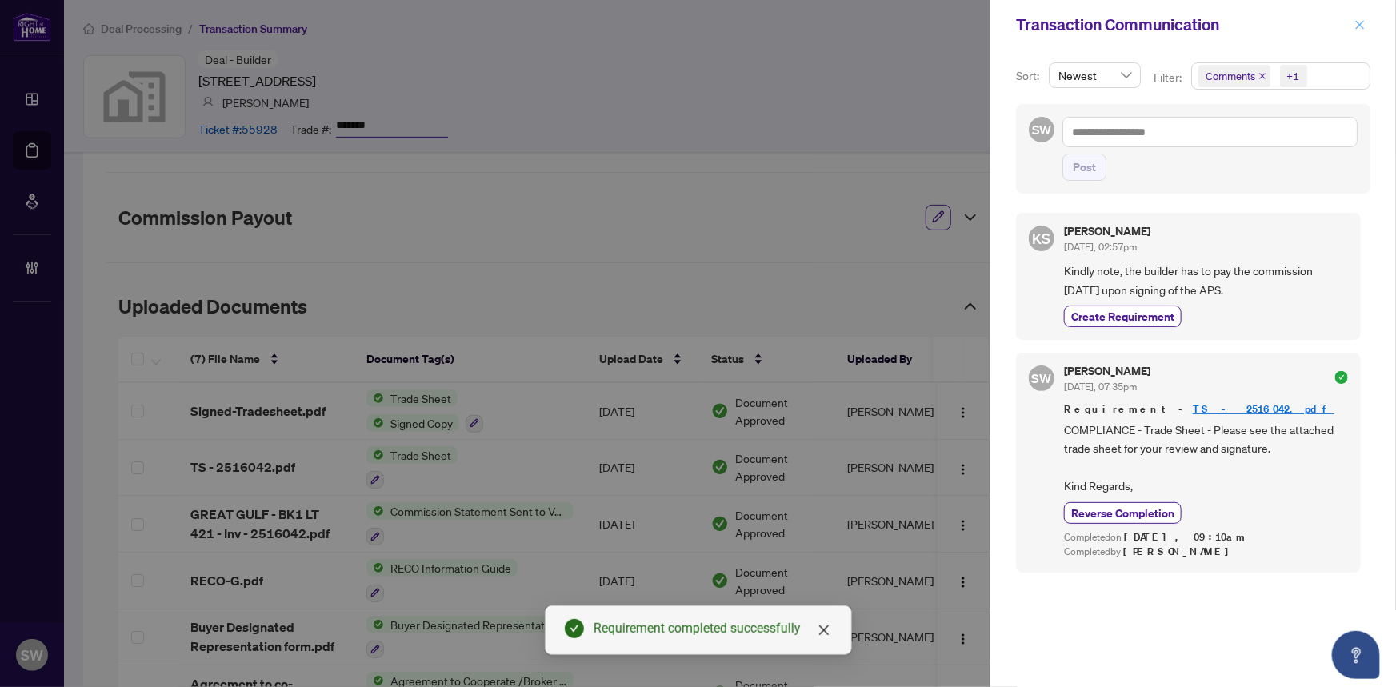
click at [1360, 25] on icon "close" at bounding box center [1360, 24] width 9 height 9
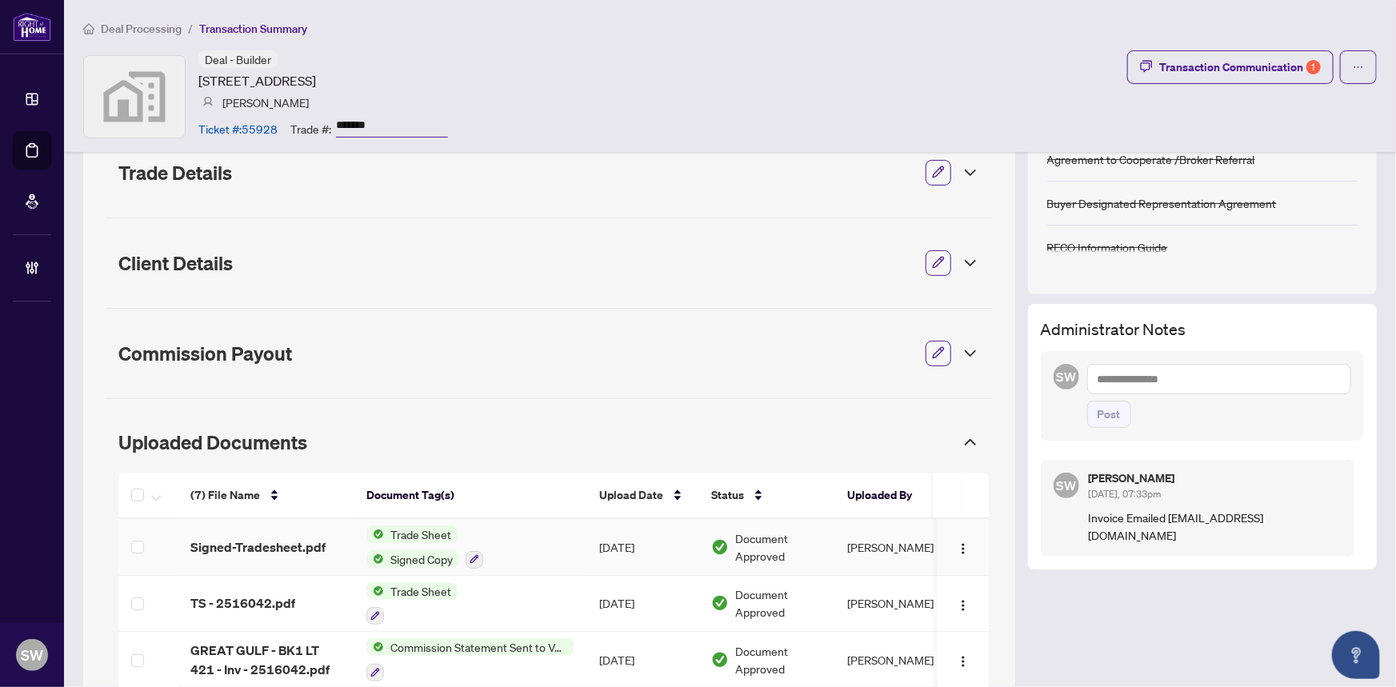
scroll to position [114, 0]
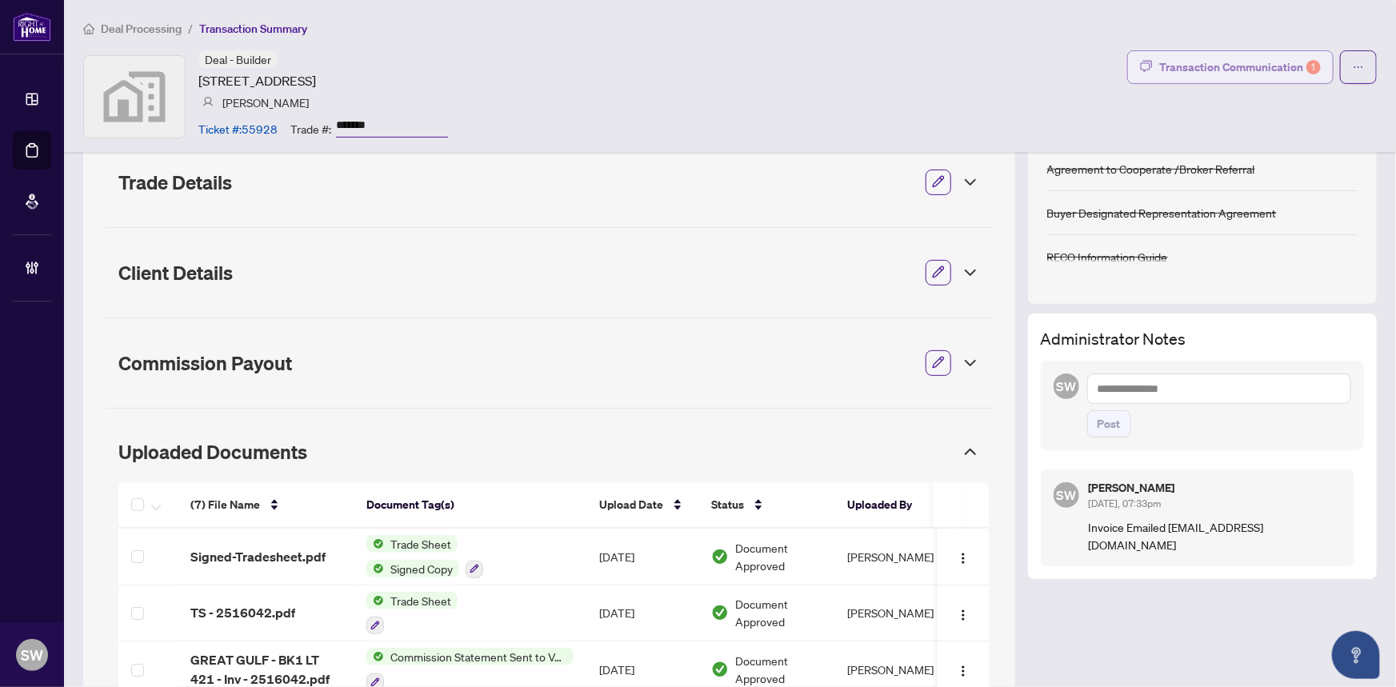
click at [1193, 60] on div "Transaction Communication 1" at bounding box center [1240, 67] width 162 height 26
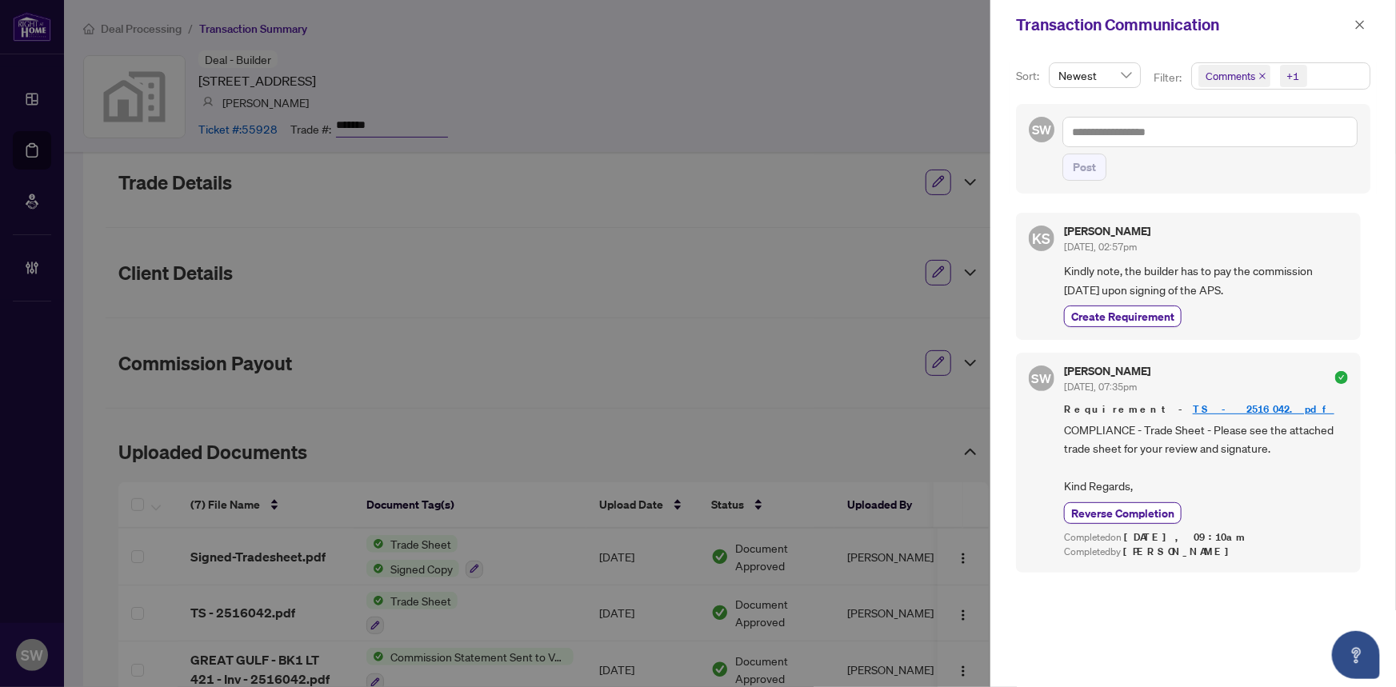
scroll to position [2, 0]
click at [1357, 22] on icon "close" at bounding box center [1359, 24] width 11 height 11
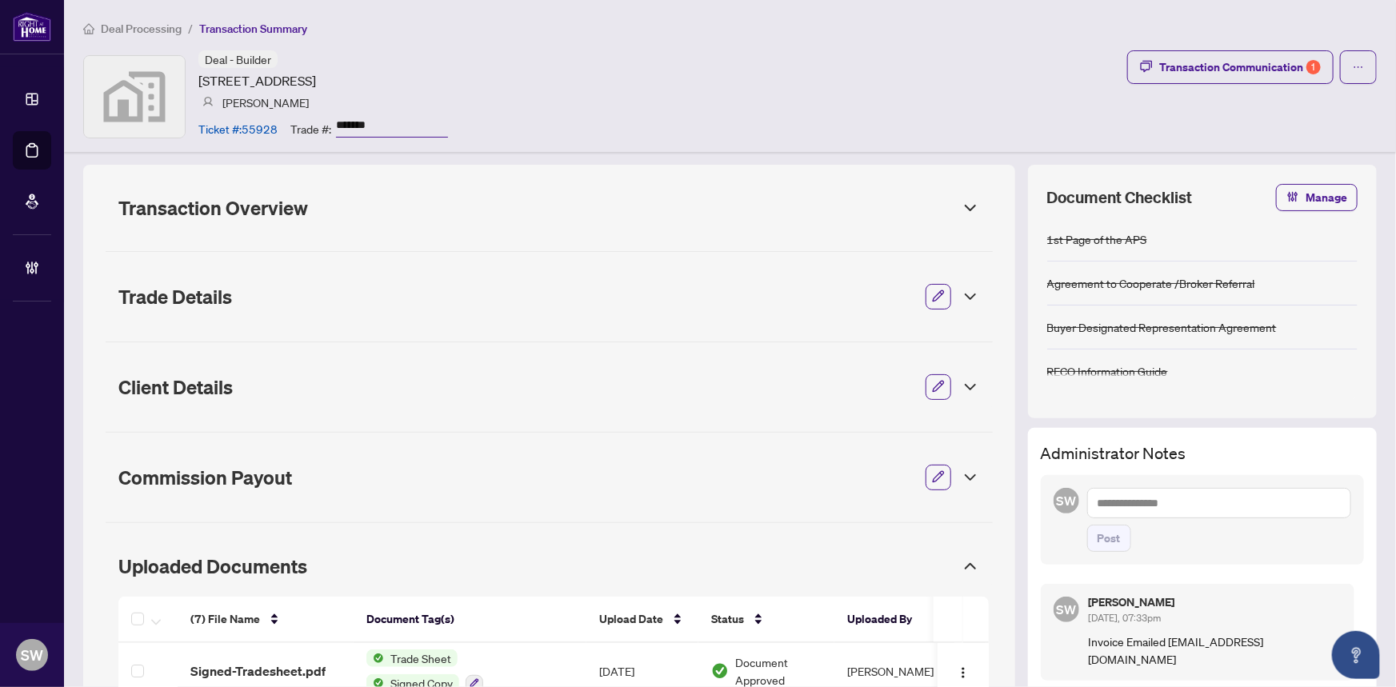
scroll to position [0, 0]
click at [1249, 70] on div "Transaction Communication 1" at bounding box center [1240, 67] width 162 height 26
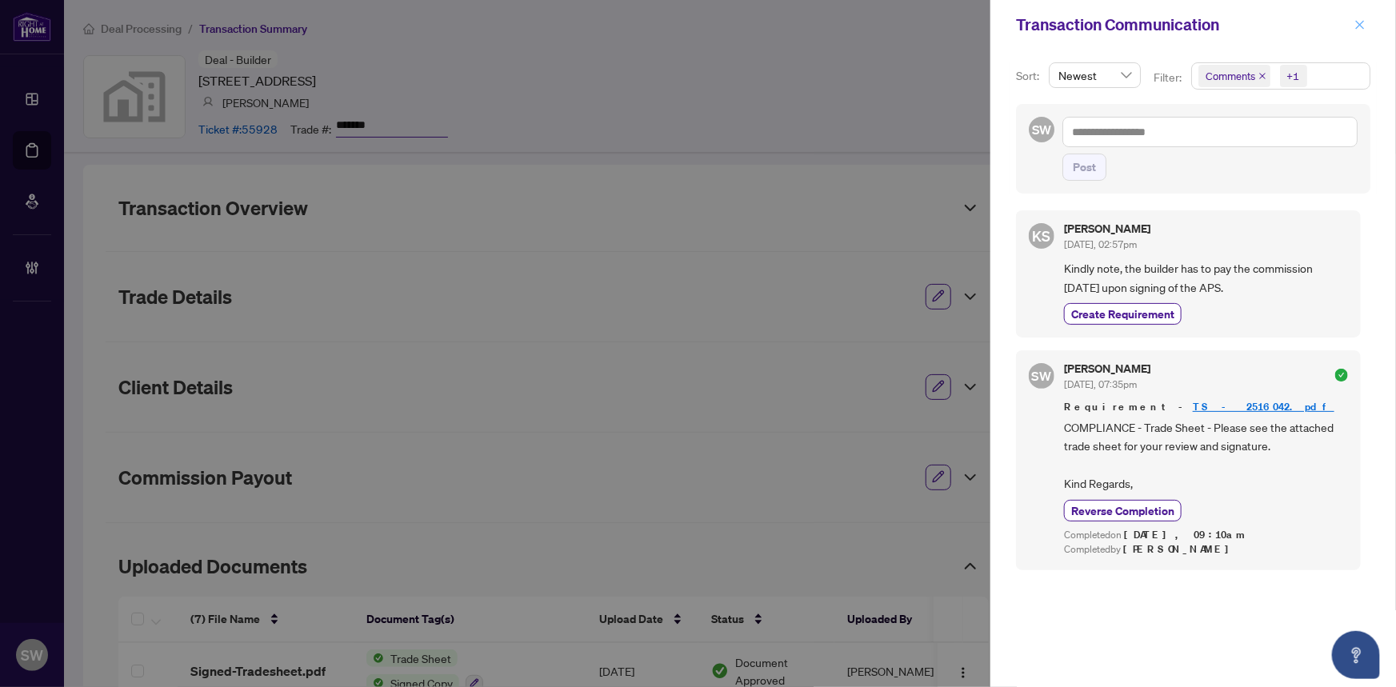
click at [1361, 19] on icon "close" at bounding box center [1359, 24] width 11 height 11
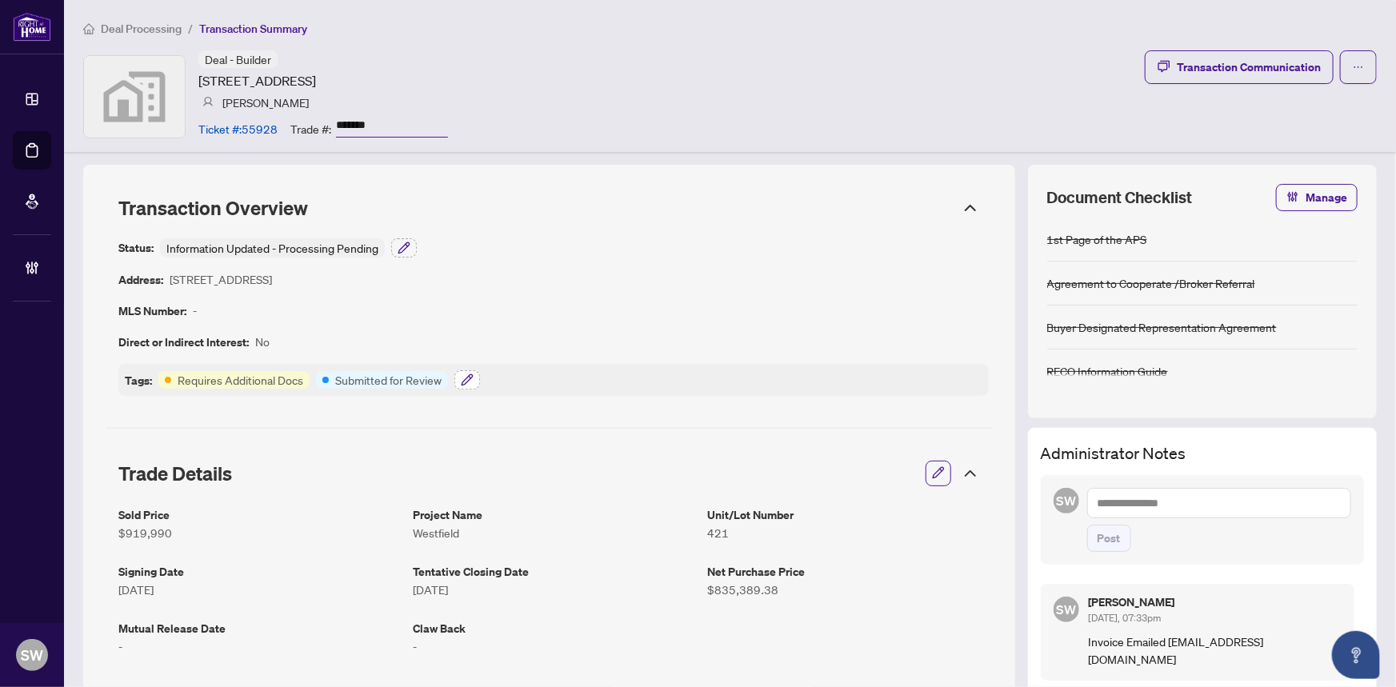
click at [464, 382] on icon "button" at bounding box center [467, 380] width 13 height 13
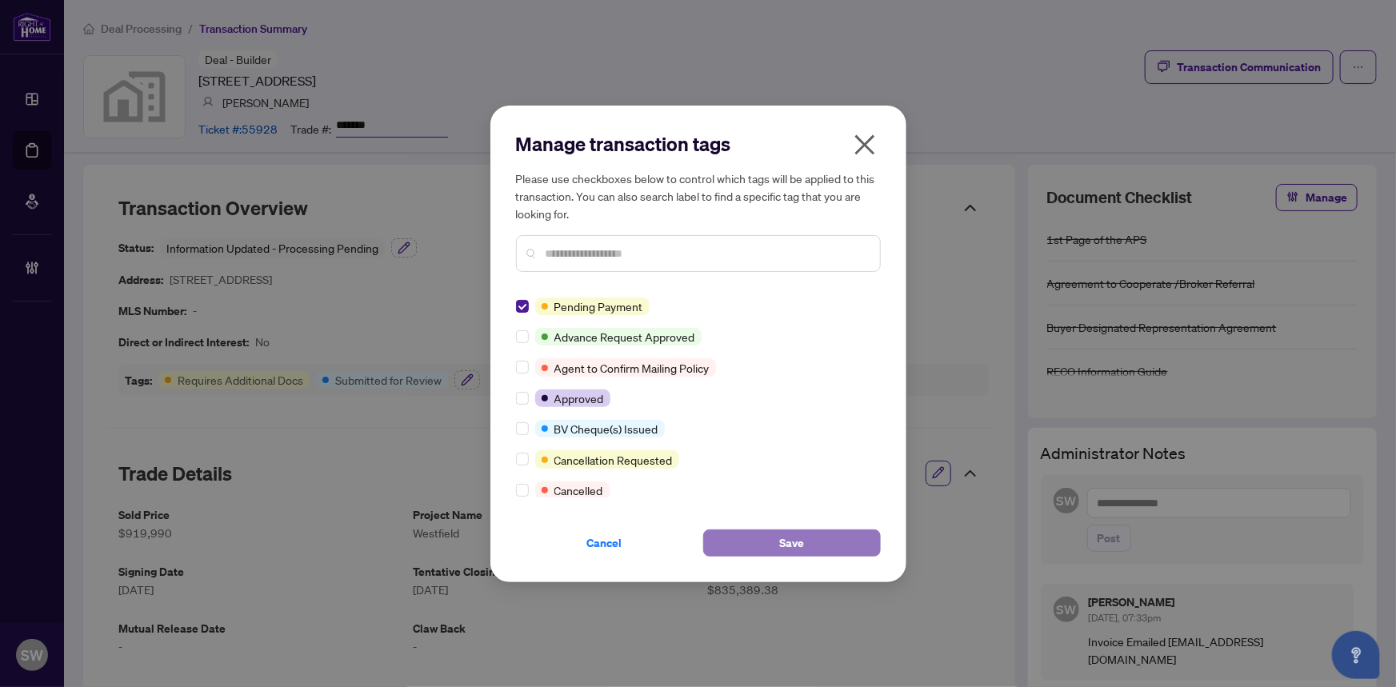
click at [780, 539] on span "Save" at bounding box center [791, 543] width 25 height 26
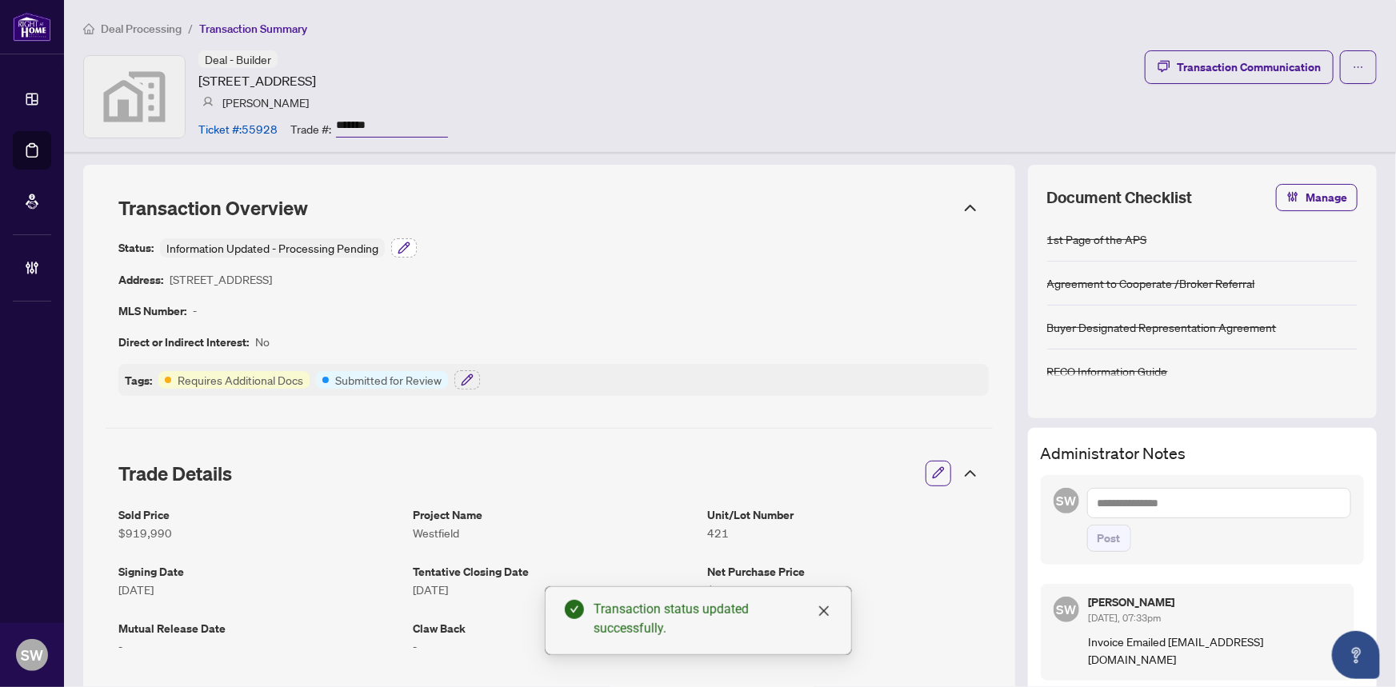
click at [406, 246] on icon "button" at bounding box center [403, 247] width 10 height 10
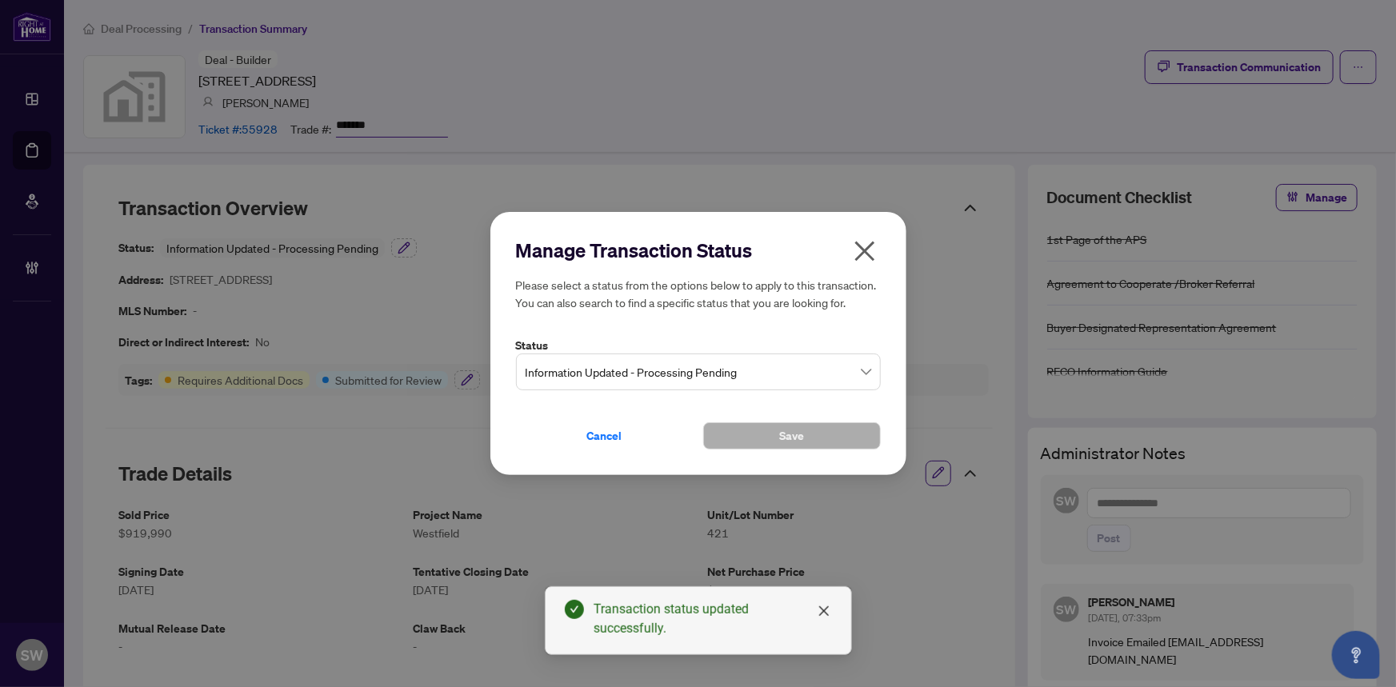
click at [637, 363] on span "Information Updated - Processing Pending" at bounding box center [698, 372] width 346 height 30
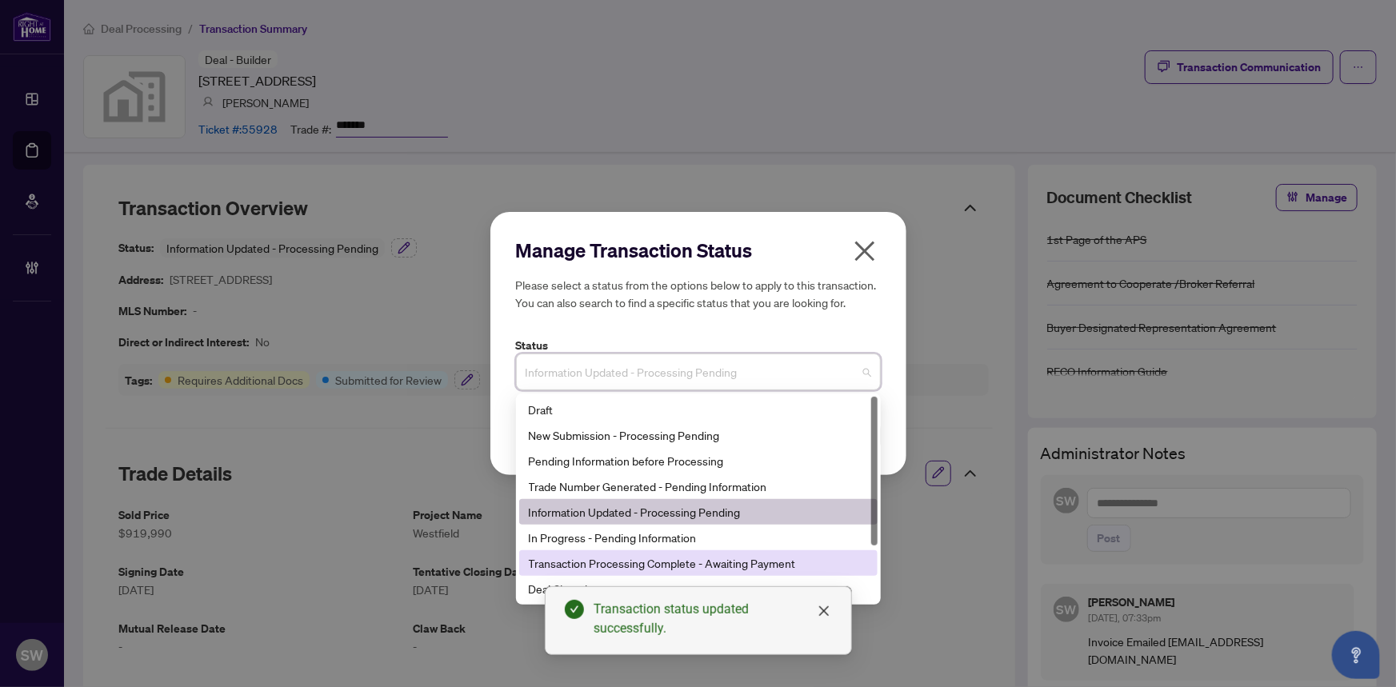
click at [746, 561] on div "Transaction Processing Complete - Awaiting Payment" at bounding box center [698, 563] width 339 height 18
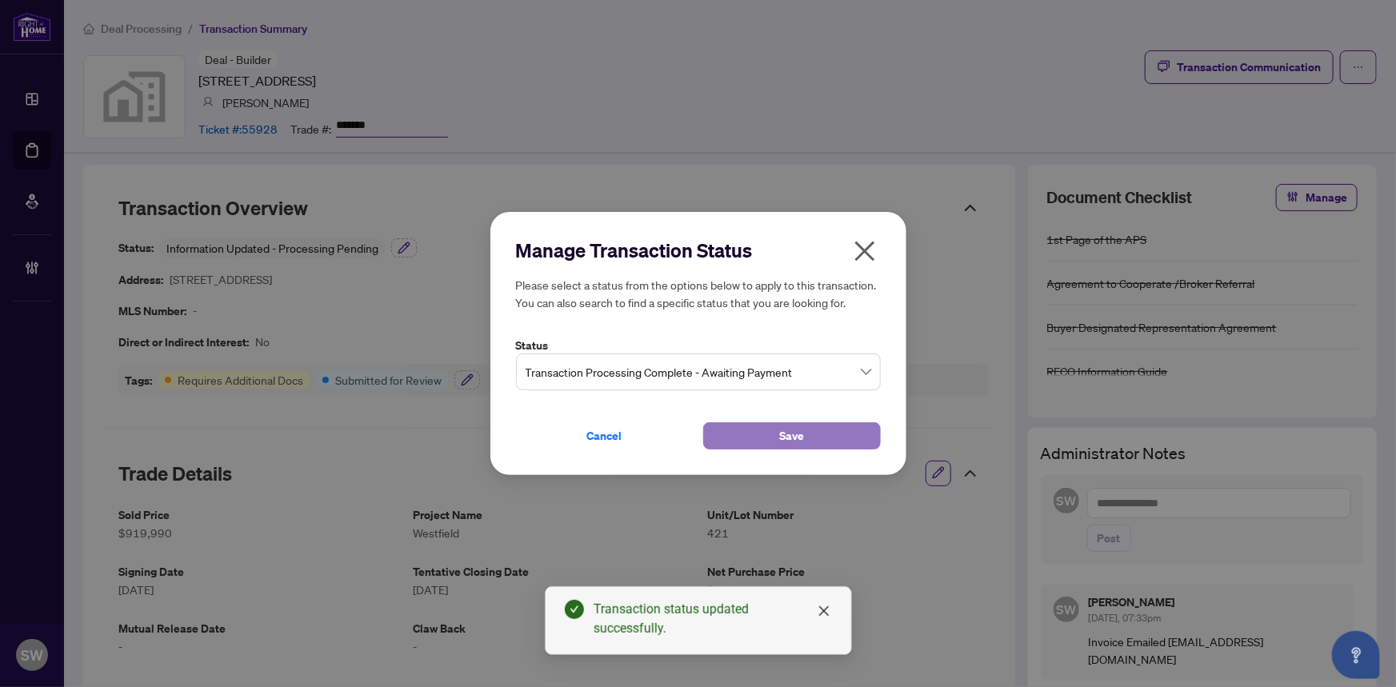
click at [839, 434] on button "Save" at bounding box center [792, 435] width 178 height 27
